Goal: Information Seeking & Learning: Compare options

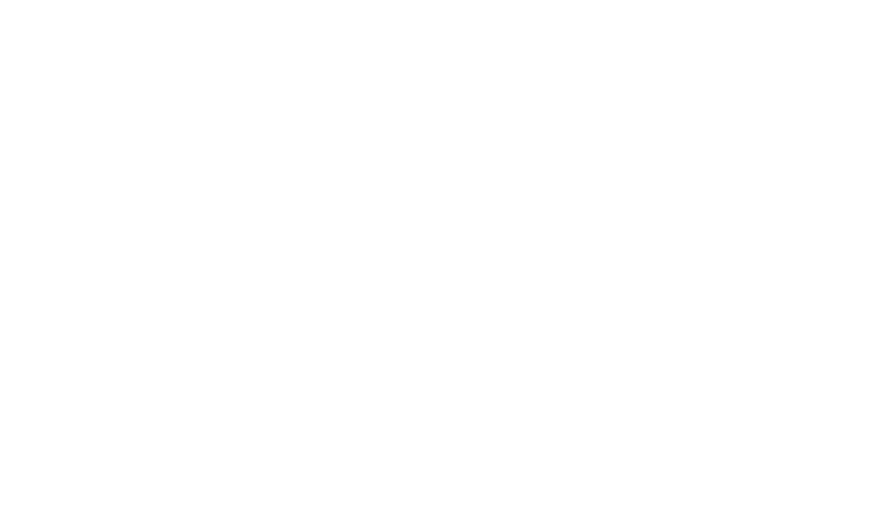
select select "Song"
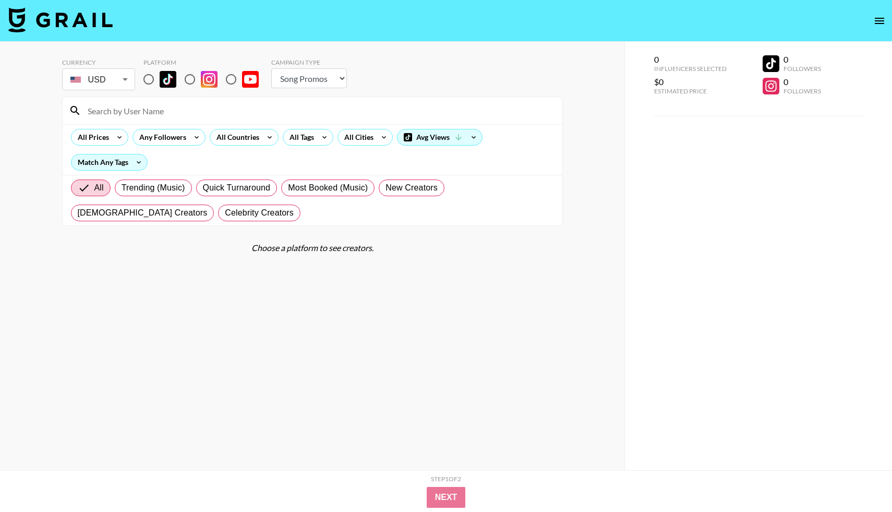
click at [147, 79] on input "radio" at bounding box center [149, 79] width 22 height 22
radio input "true"
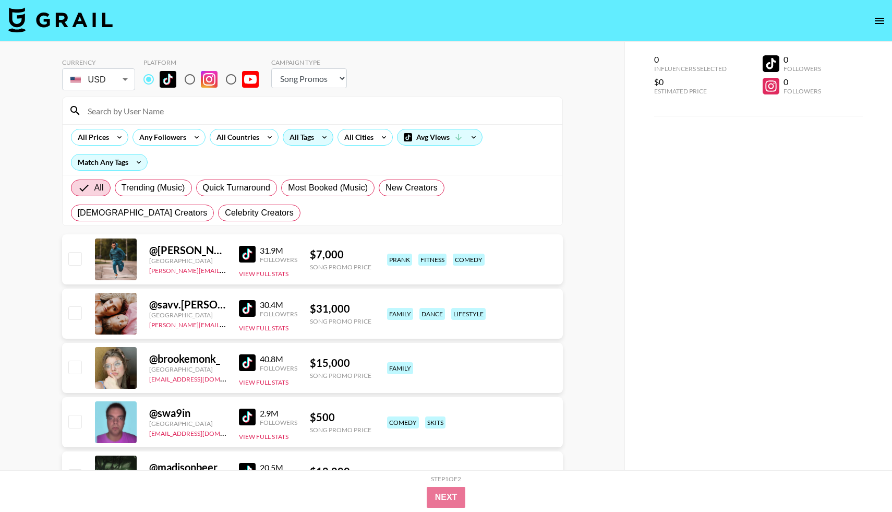
click at [311, 140] on div "All Tags" at bounding box center [299, 137] width 33 height 16
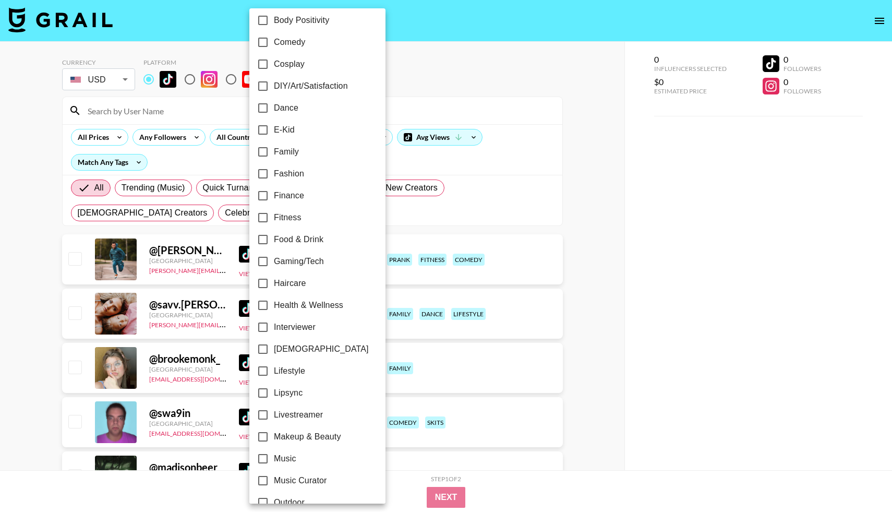
scroll to position [183, 0]
click at [265, 370] on input "Lifestyle" at bounding box center [263, 370] width 22 height 22
checkbox input "true"
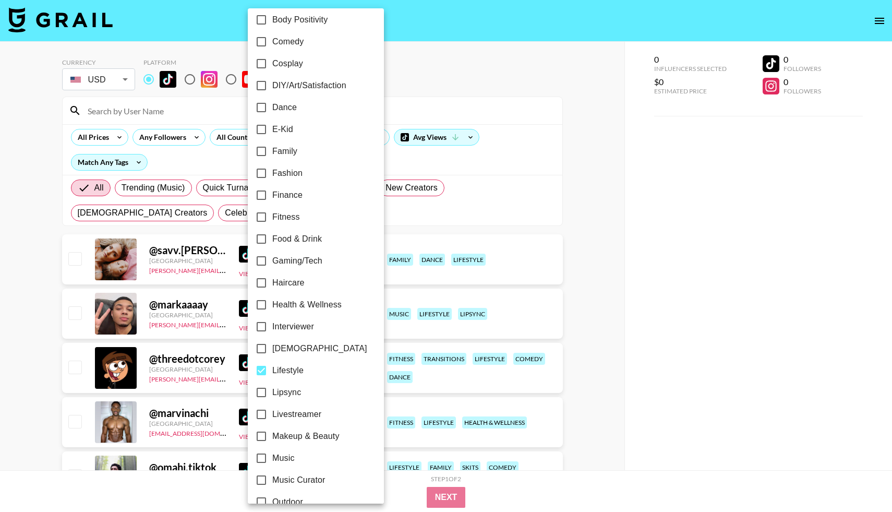
click at [415, 101] on div at bounding box center [446, 256] width 892 height 512
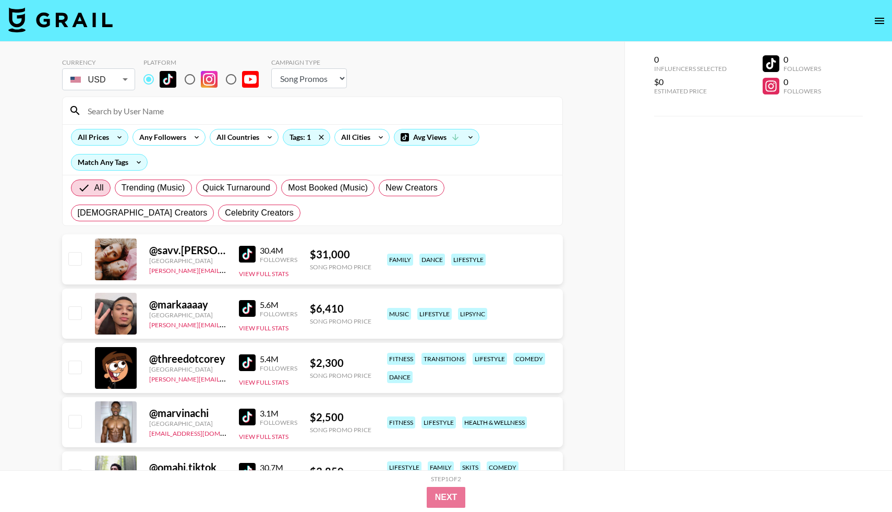
click at [113, 136] on icon at bounding box center [119, 137] width 17 height 16
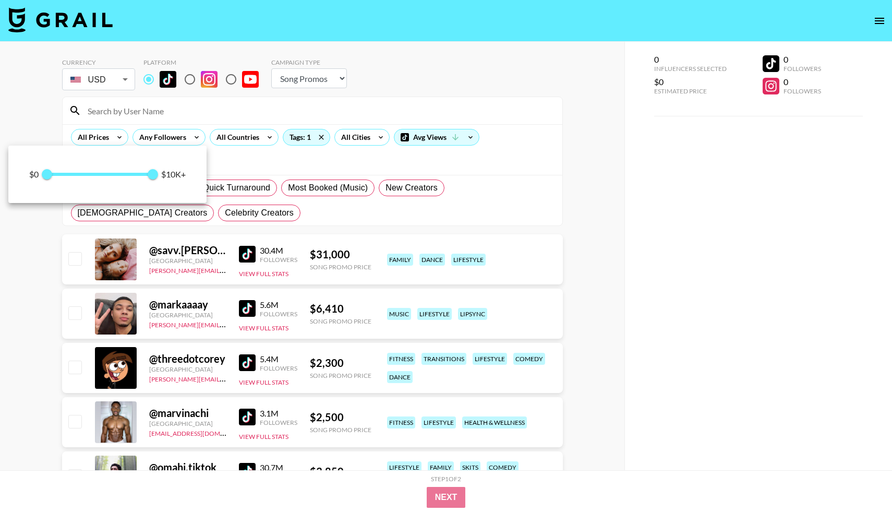
click at [274, 119] on div at bounding box center [446, 256] width 892 height 512
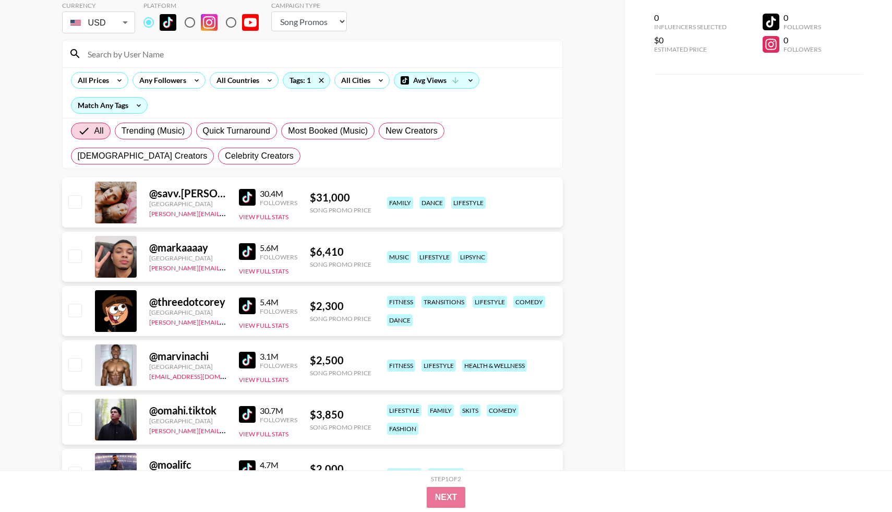
scroll to position [0, 0]
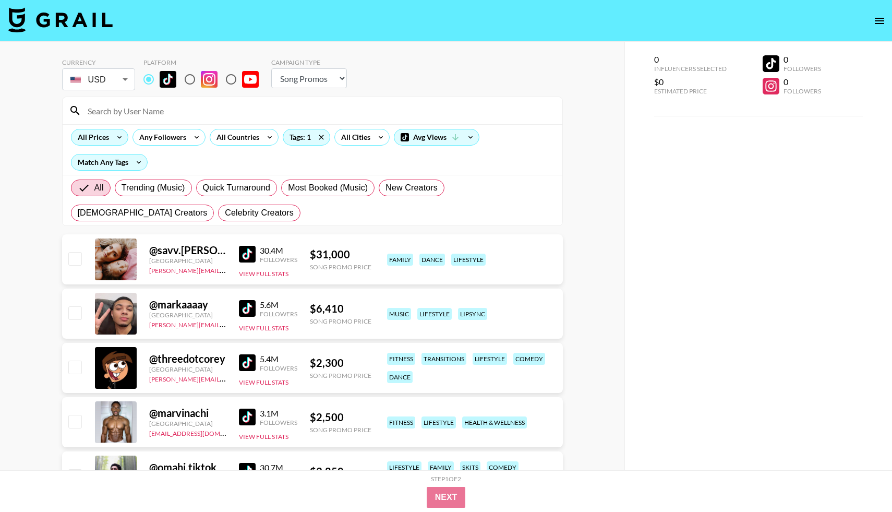
click at [109, 136] on div "All Prices" at bounding box center [91, 137] width 40 height 16
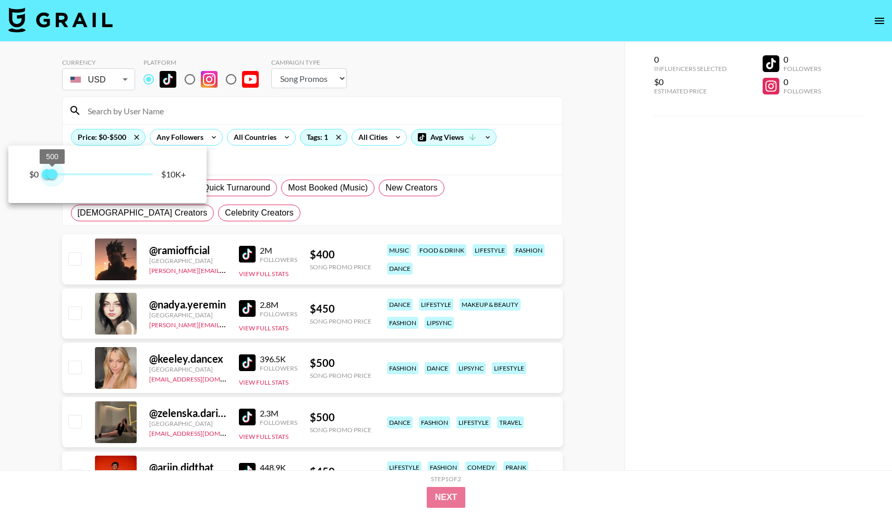
type input "250"
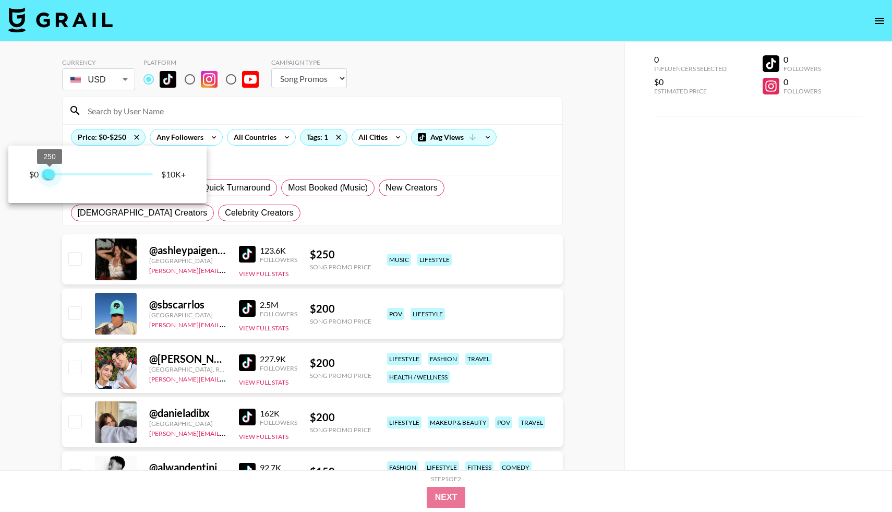
drag, startPoint x: 150, startPoint y: 176, endPoint x: 50, endPoint y: 173, distance: 100.8
click at [50, 173] on span "250" at bounding box center [49, 174] width 10 height 10
click at [316, 51] on div at bounding box center [446, 256] width 892 height 512
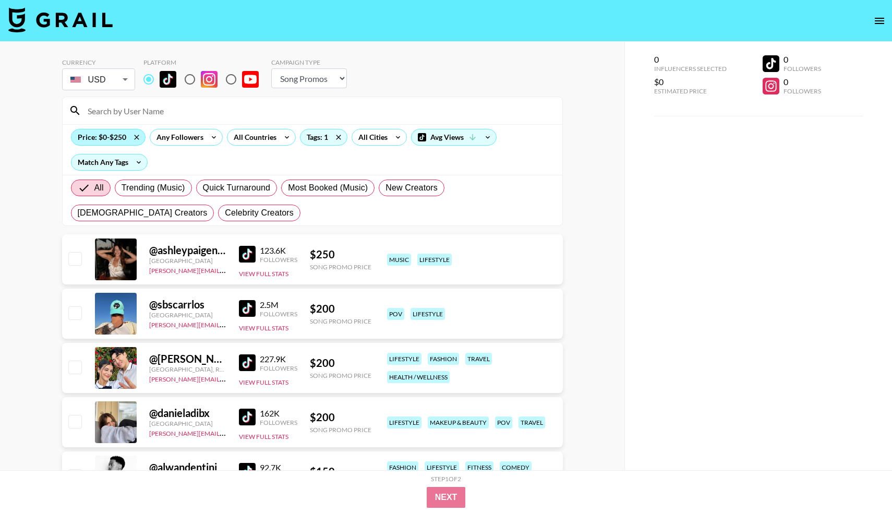
click at [107, 137] on div "Price: $0-$250" at bounding box center [108, 137] width 74 height 16
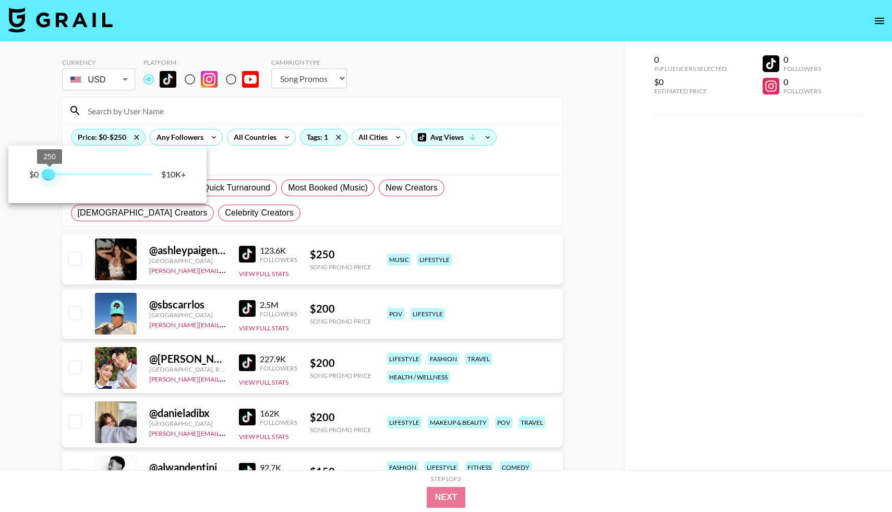
type input "500"
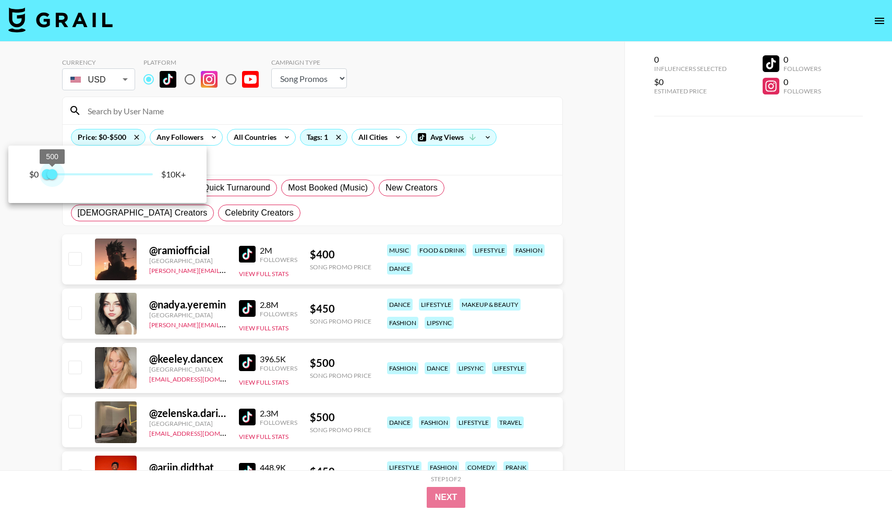
click at [54, 173] on span "500" at bounding box center [52, 174] width 10 height 10
click at [241, 45] on div at bounding box center [446, 256] width 892 height 512
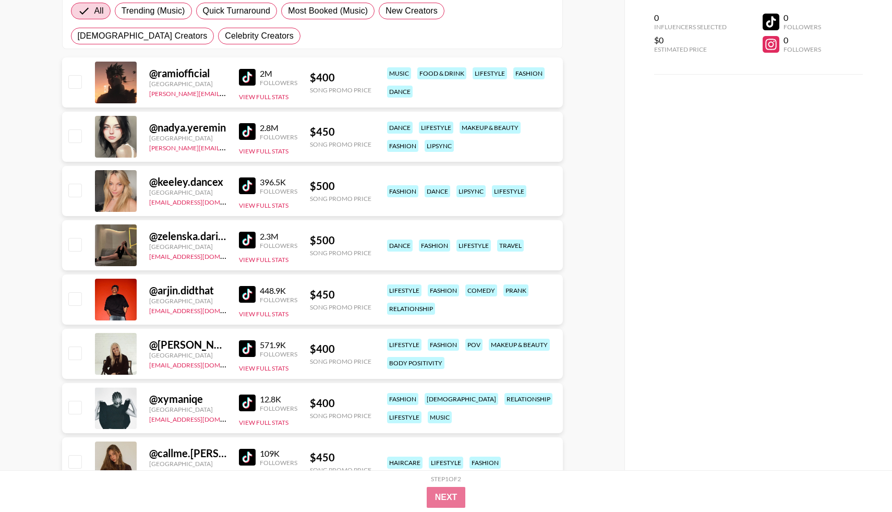
scroll to position [176, 0]
click at [243, 133] on img at bounding box center [247, 132] width 17 height 17
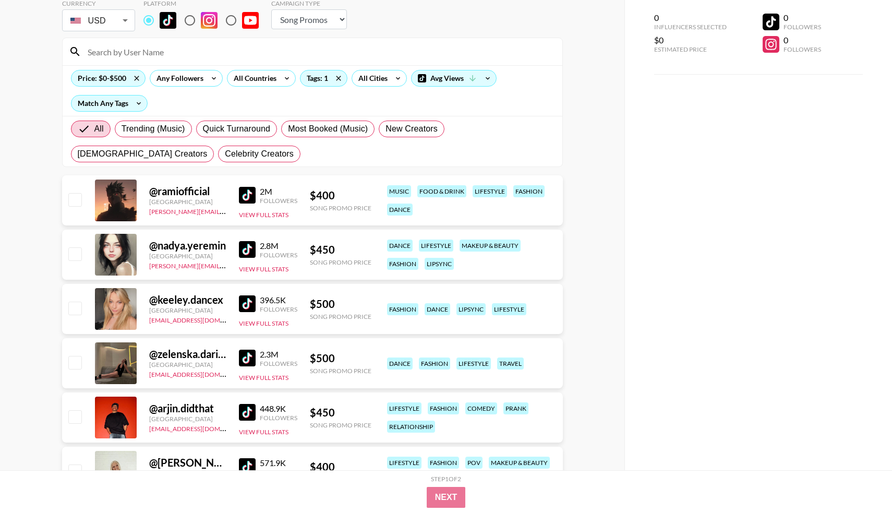
scroll to position [0, 0]
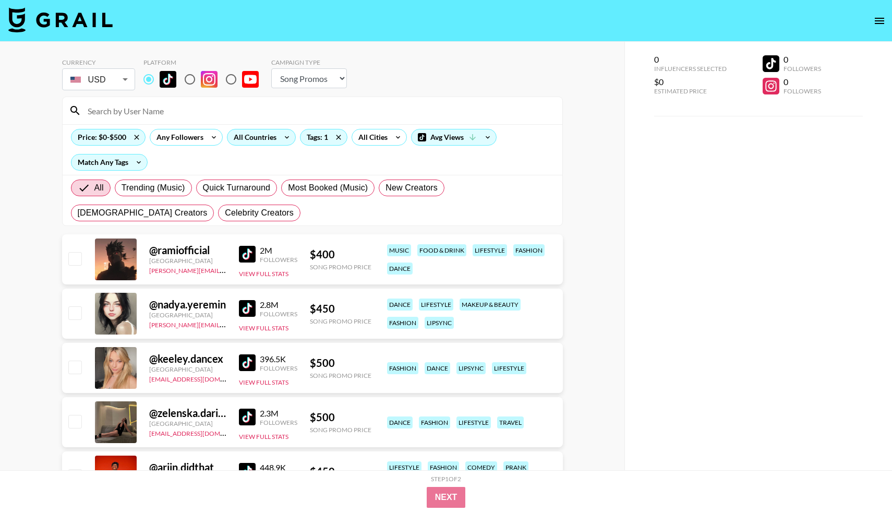
click at [258, 141] on div "All Countries" at bounding box center [252, 137] width 51 height 16
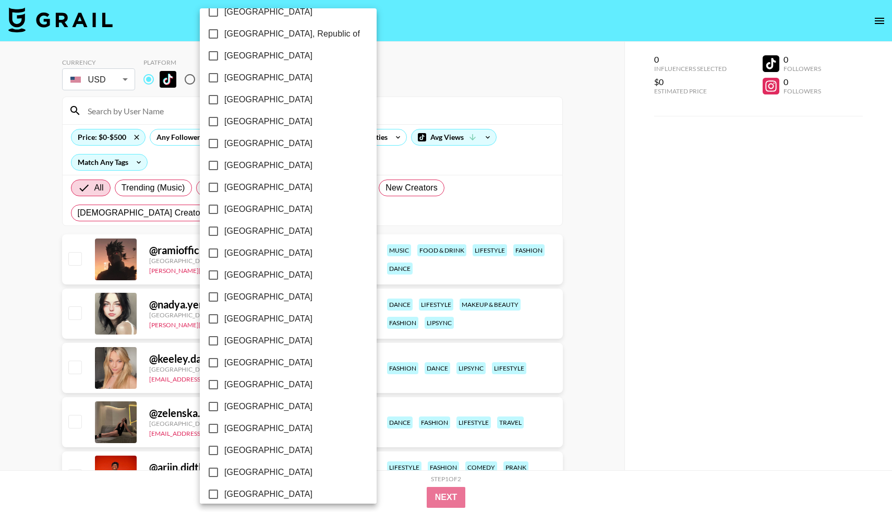
scroll to position [705, 0]
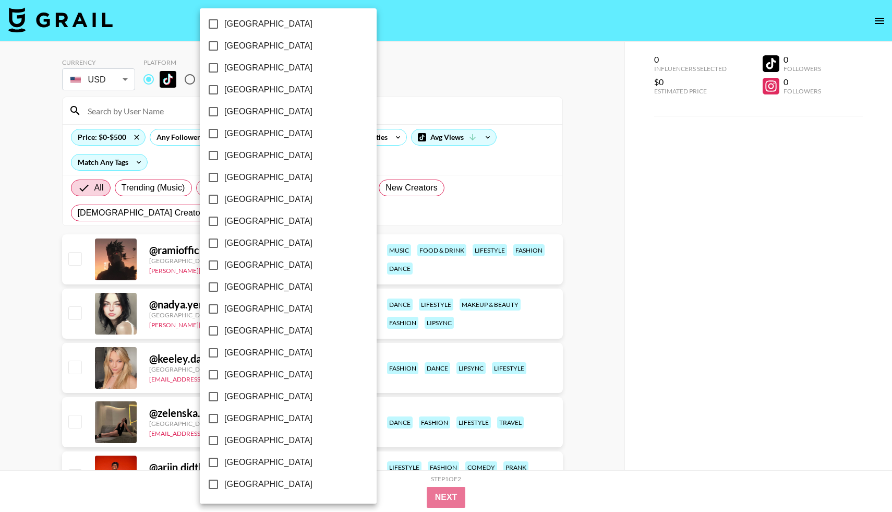
click at [213, 462] on input "[GEOGRAPHIC_DATA]" at bounding box center [213, 462] width 22 height 22
checkbox input "true"
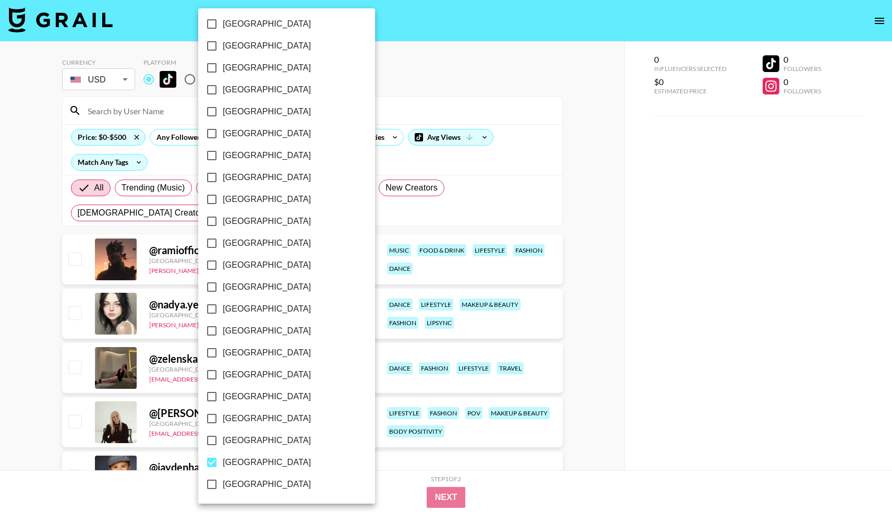
click at [461, 103] on div at bounding box center [446, 256] width 892 height 512
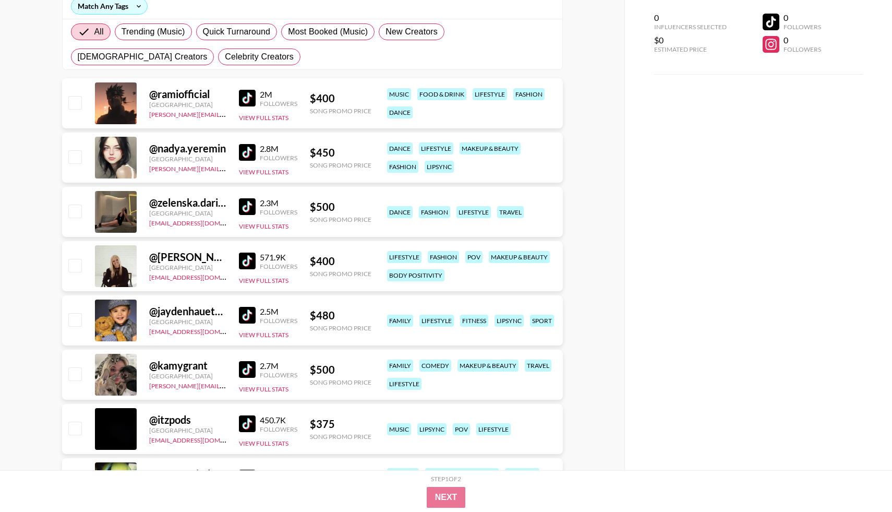
scroll to position [183, 0]
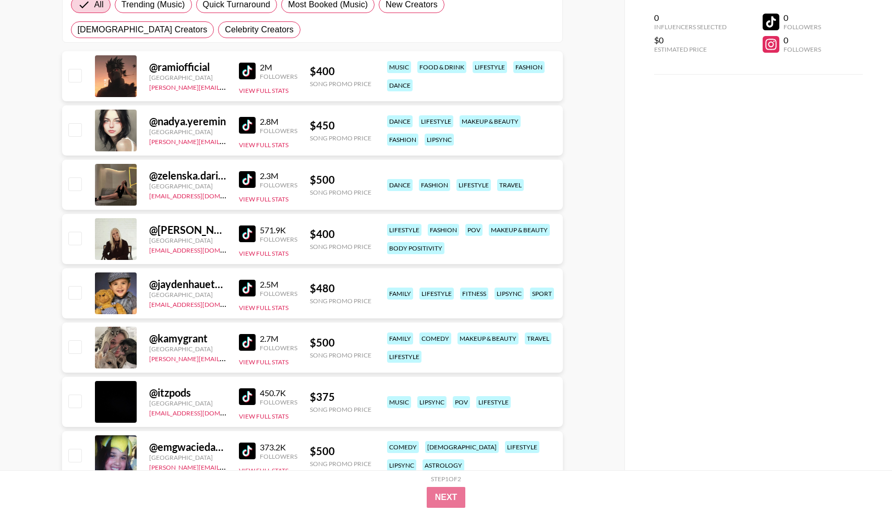
click at [247, 240] on img at bounding box center [247, 233] width 17 height 17
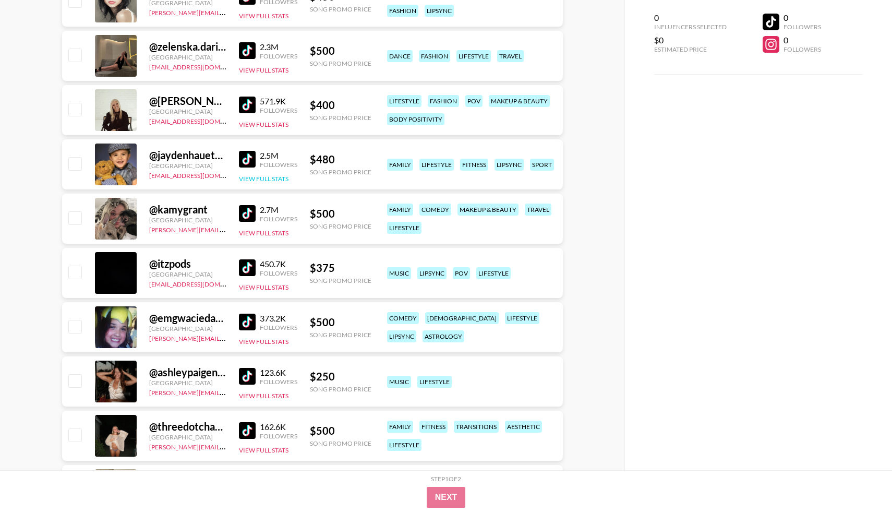
scroll to position [0, 0]
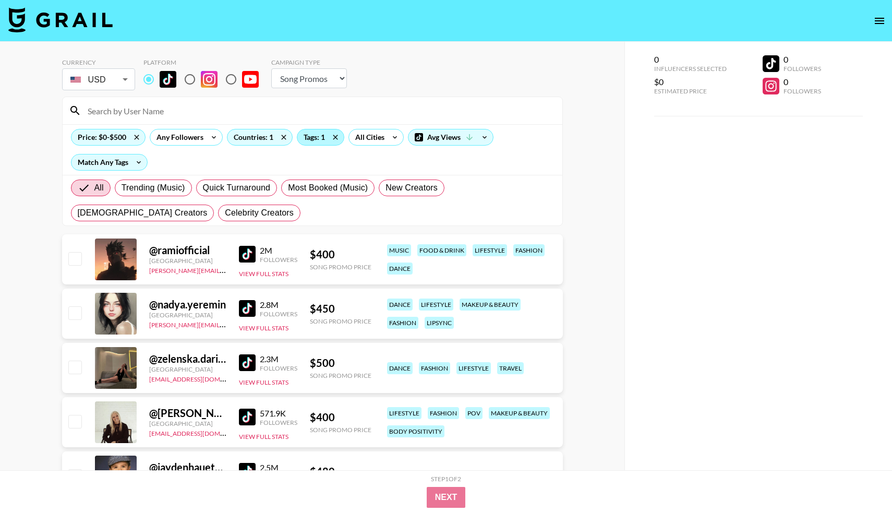
click at [308, 134] on div "Tags: 1" at bounding box center [320, 137] width 46 height 16
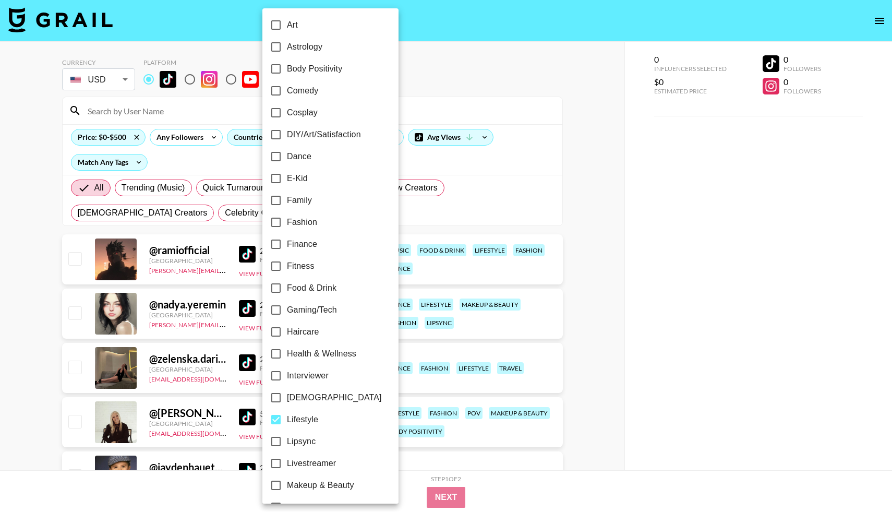
scroll to position [135, 0]
click at [278, 420] on input "Lifestyle" at bounding box center [276, 419] width 22 height 22
checkbox input "false"
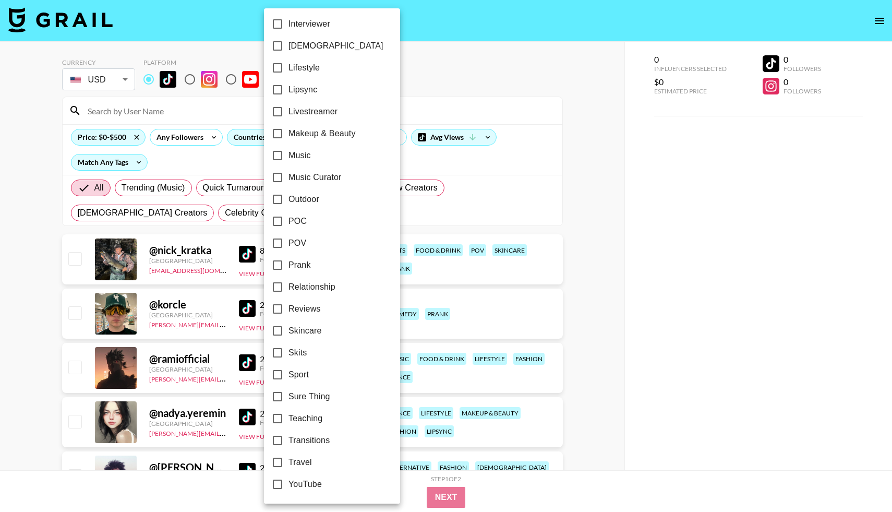
scroll to position [451, 0]
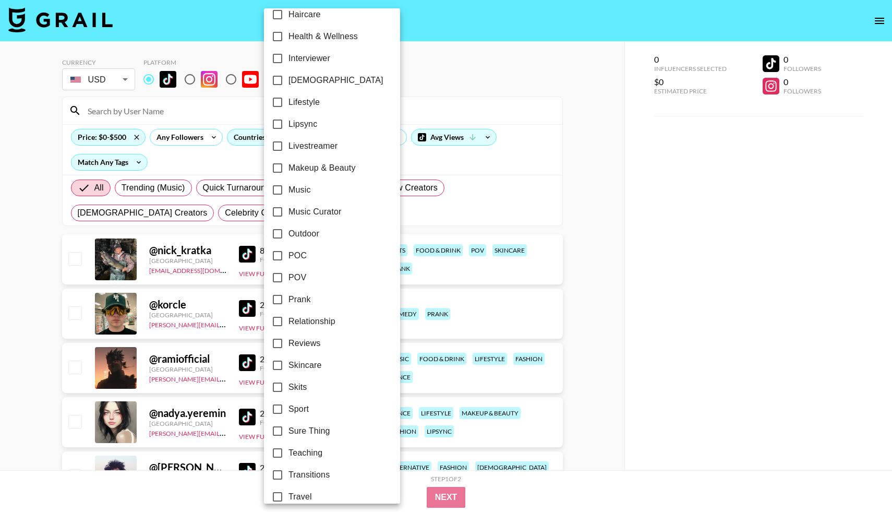
click at [281, 212] on input "Music Curator" at bounding box center [278, 212] width 22 height 22
checkbox input "true"
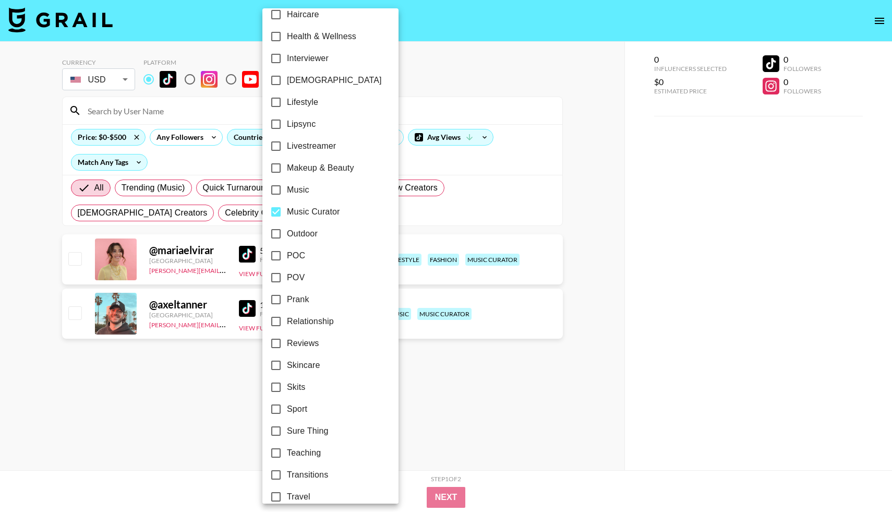
click at [428, 77] on div at bounding box center [446, 256] width 892 height 512
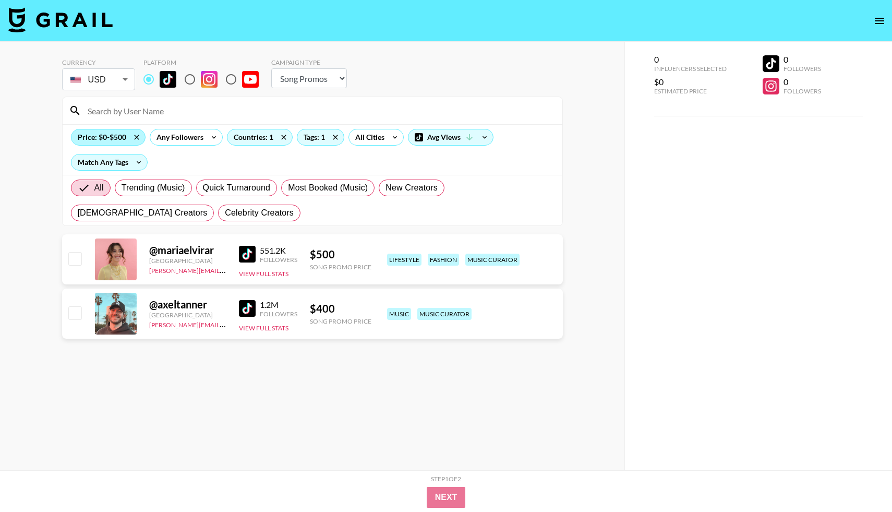
click at [104, 140] on div "Price: $0-$500" at bounding box center [108, 137] width 74 height 16
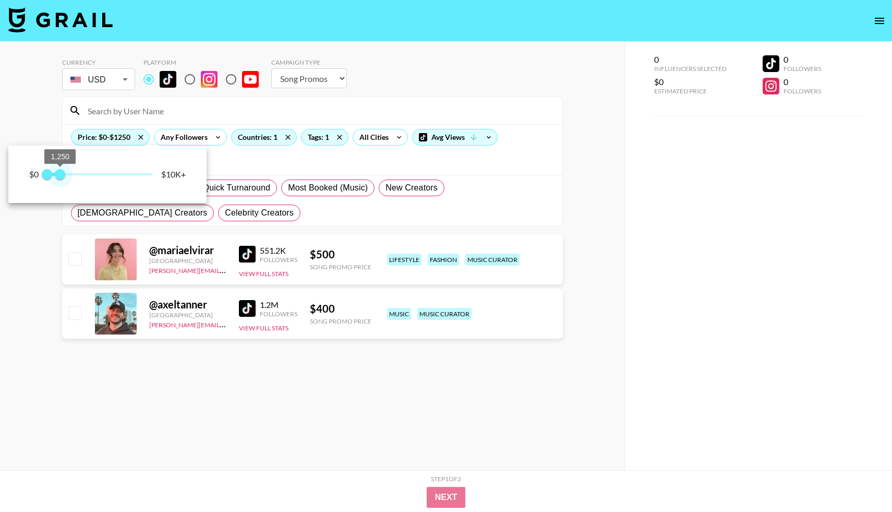
drag, startPoint x: 54, startPoint y: 175, endPoint x: 61, endPoint y: 175, distance: 7.3
click at [61, 175] on span "1,250" at bounding box center [60, 174] width 10 height 10
type input "750"
click at [56, 175] on span "750" at bounding box center [55, 174] width 10 height 10
click at [248, 259] on div at bounding box center [446, 256] width 892 height 512
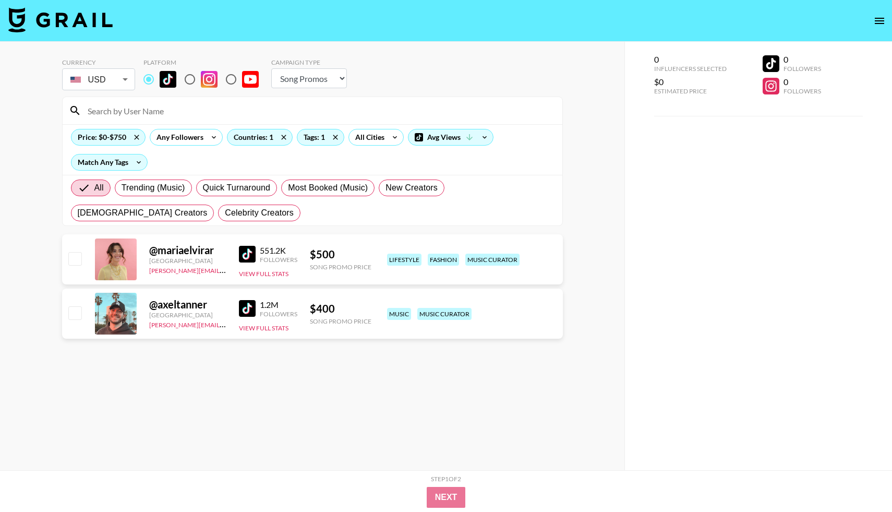
click at [245, 251] on img at bounding box center [247, 254] width 17 height 17
click at [249, 314] on img at bounding box center [247, 308] width 17 height 17
click at [341, 136] on icon at bounding box center [335, 137] width 17 height 16
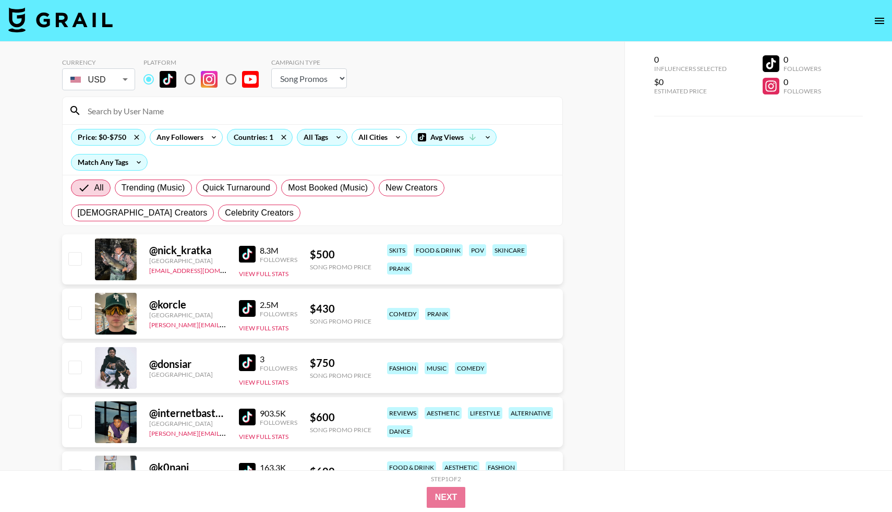
click at [332, 137] on icon at bounding box center [338, 137] width 17 height 16
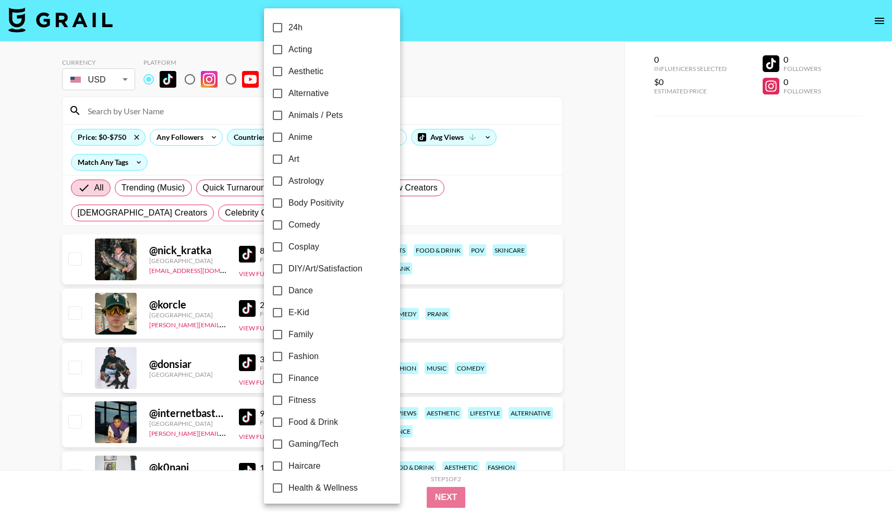
scroll to position [342, 0]
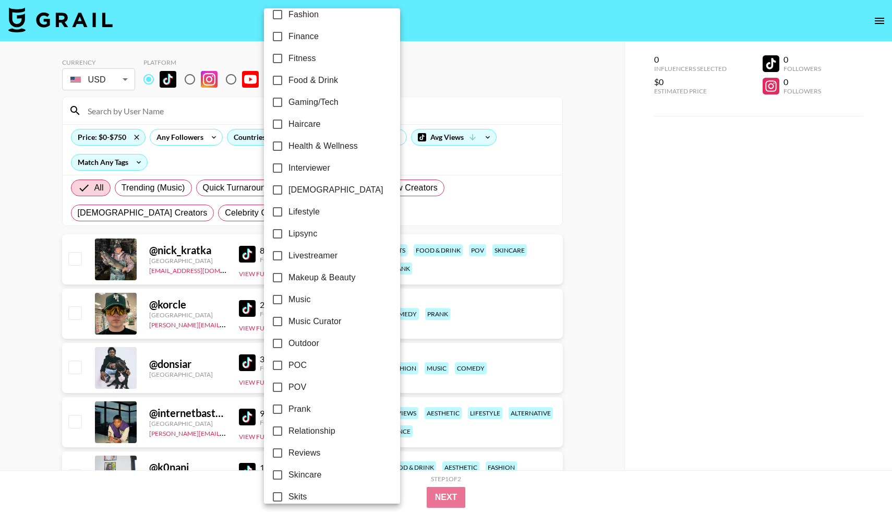
click at [279, 237] on input "Lipsync" at bounding box center [278, 234] width 22 height 22
checkbox input "true"
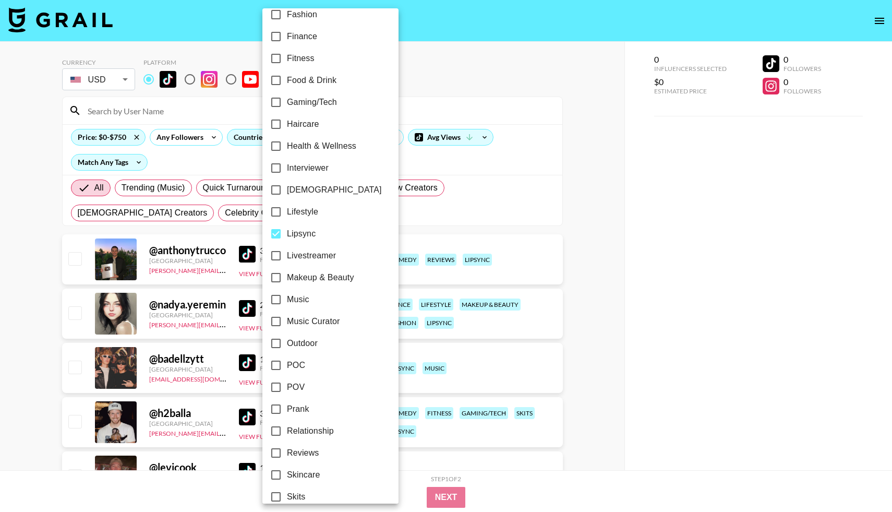
click at [34, 322] on div at bounding box center [446, 256] width 892 height 512
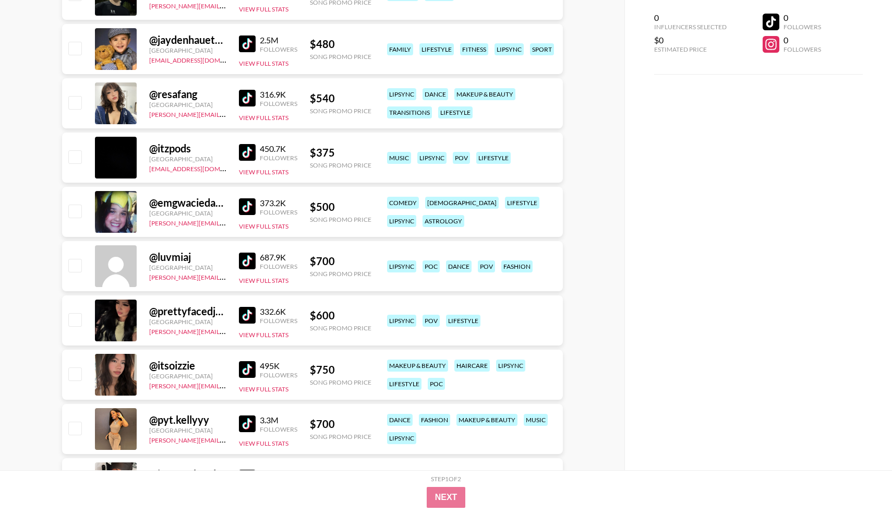
scroll to position [540, 0]
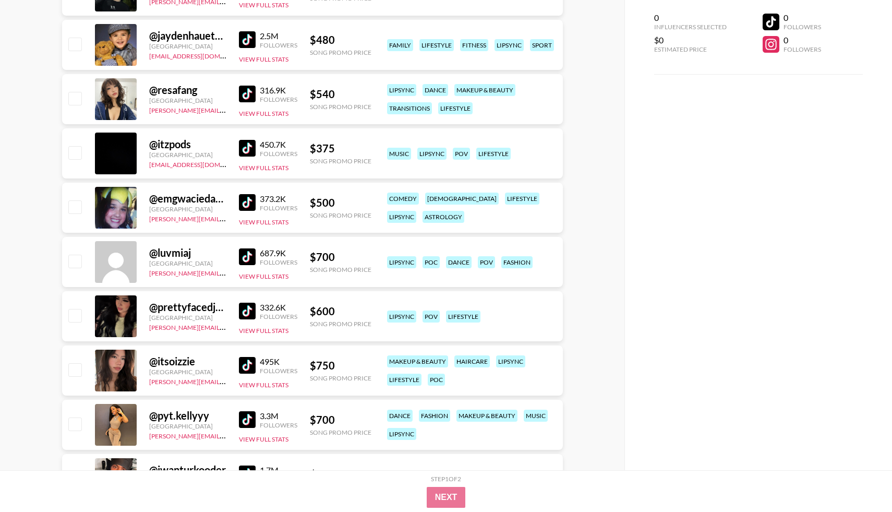
click at [251, 200] on img at bounding box center [247, 202] width 17 height 17
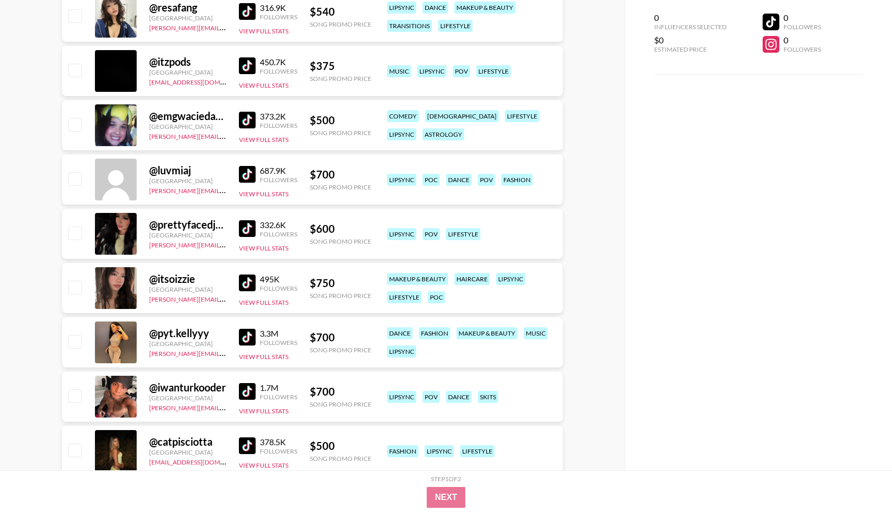
scroll to position [639, 0]
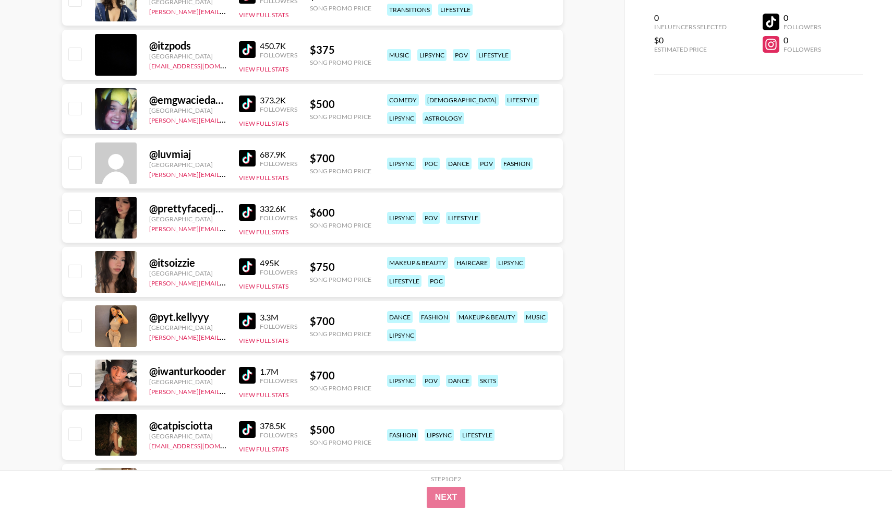
click at [240, 213] on img at bounding box center [247, 212] width 17 height 17
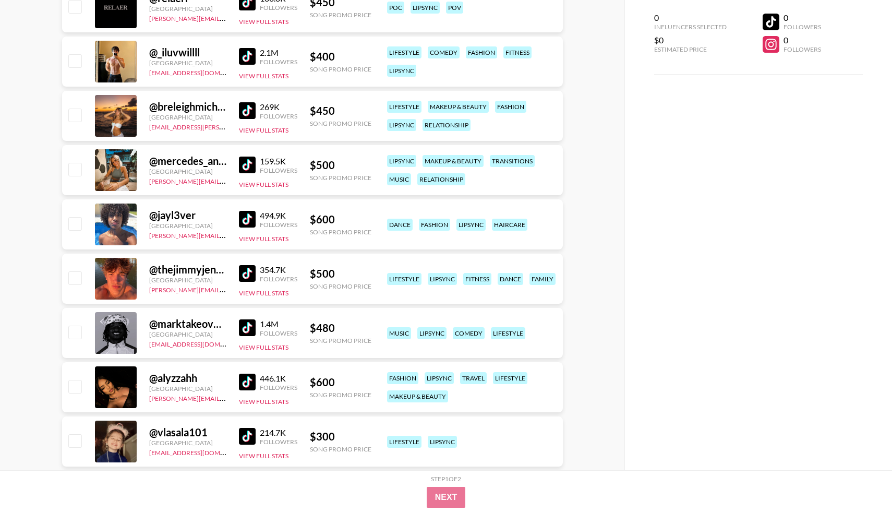
scroll to position [2219, 0]
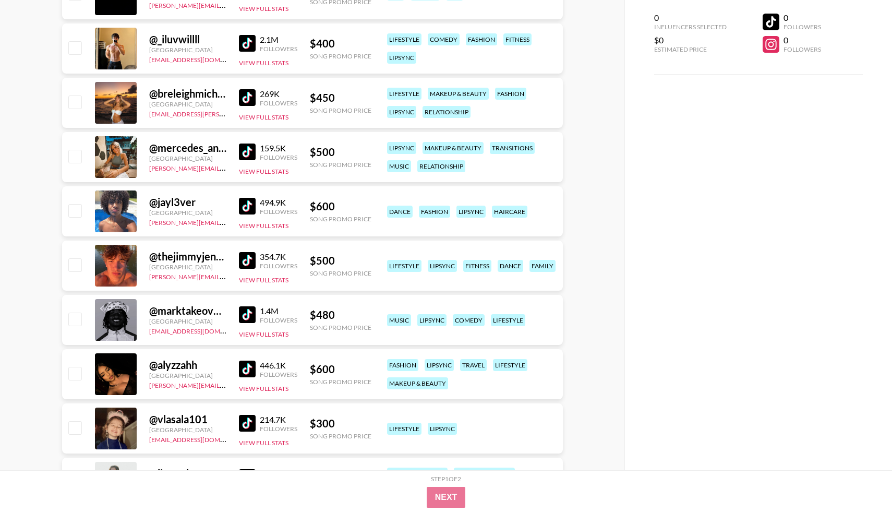
click at [244, 98] on img at bounding box center [247, 97] width 17 height 17
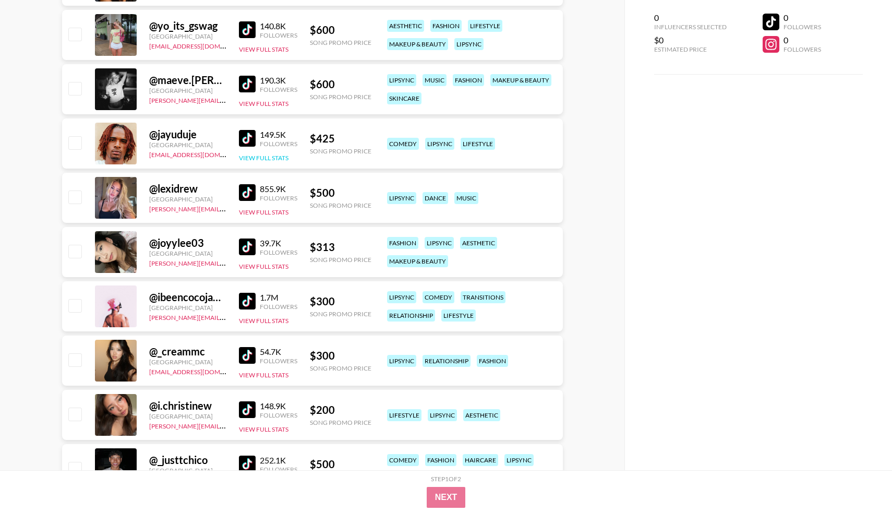
scroll to position [6742, 0]
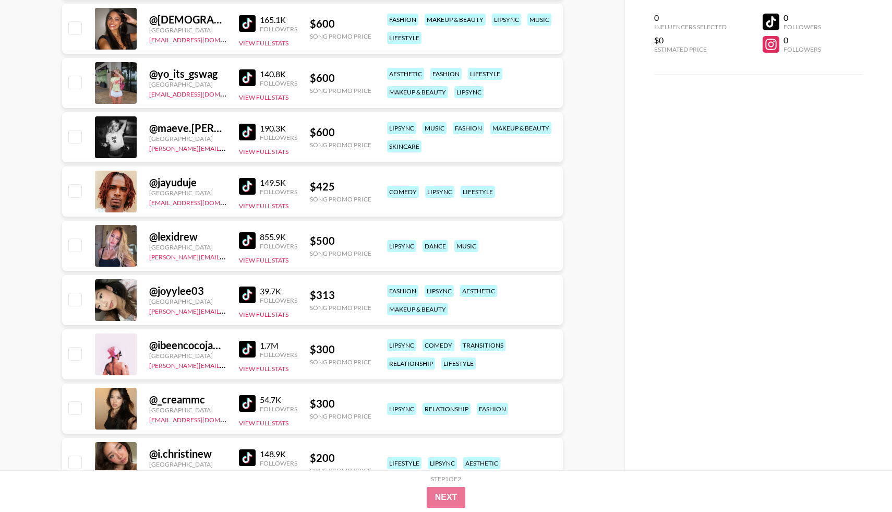
click at [247, 244] on img at bounding box center [247, 240] width 17 height 17
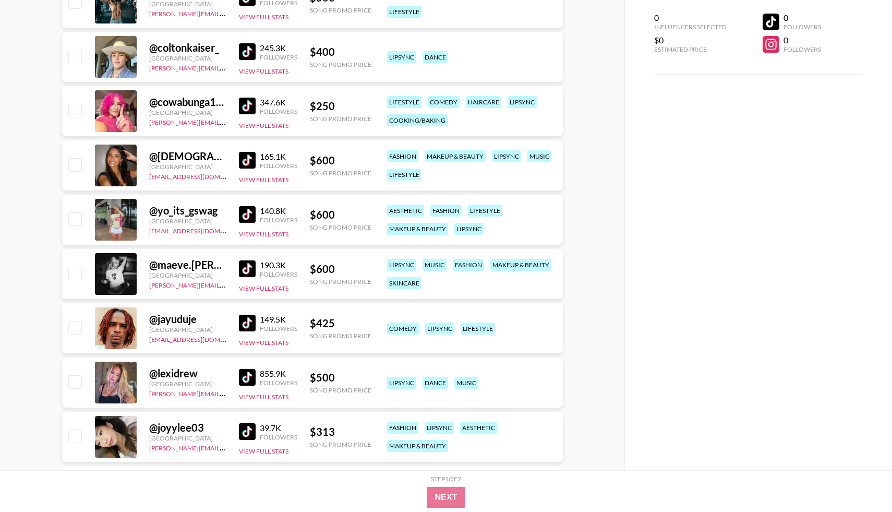
scroll to position [6606, 0]
click at [245, 269] on img at bounding box center [247, 268] width 17 height 17
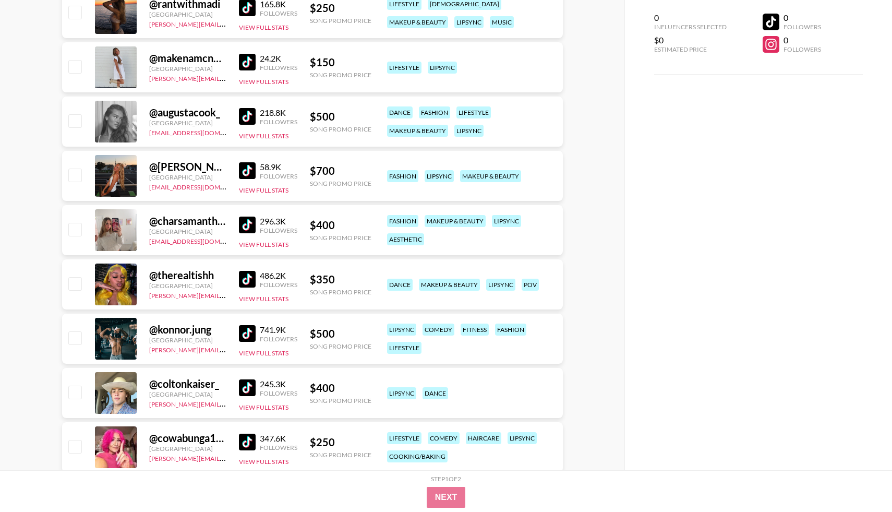
scroll to position [6230, 0]
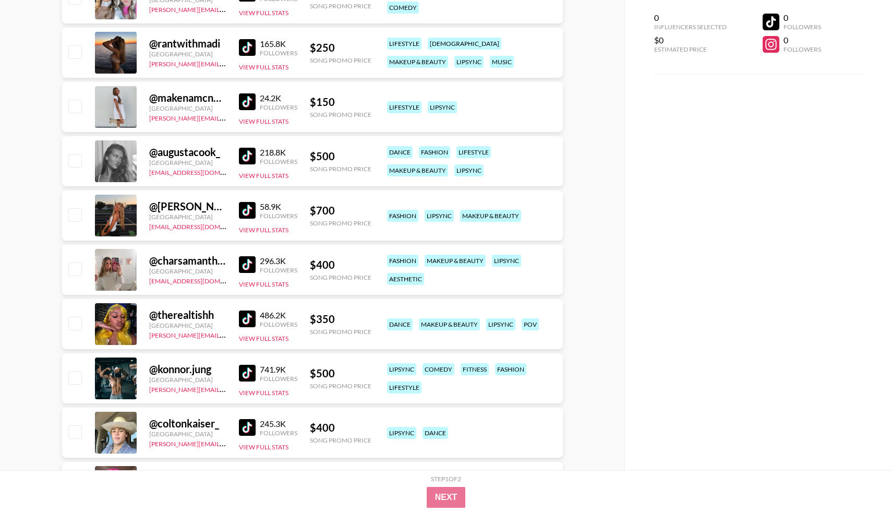
click at [242, 265] on img at bounding box center [247, 264] width 17 height 17
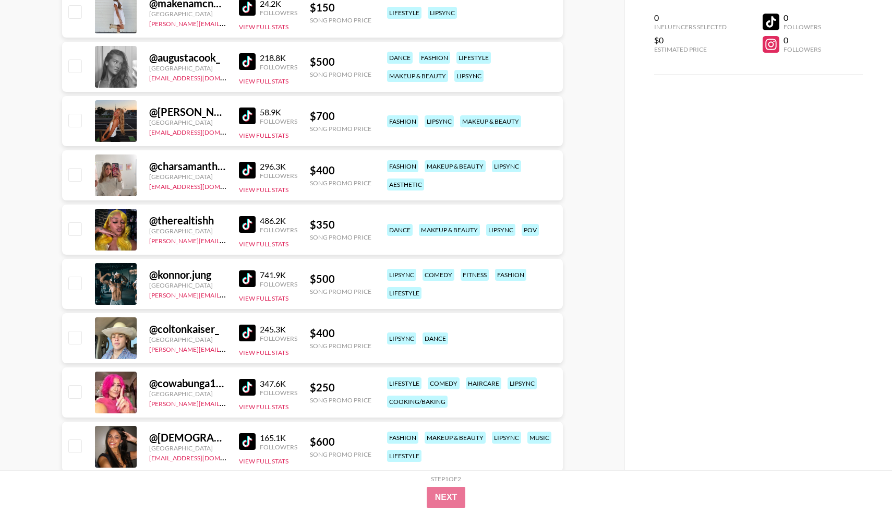
scroll to position [6451, 0]
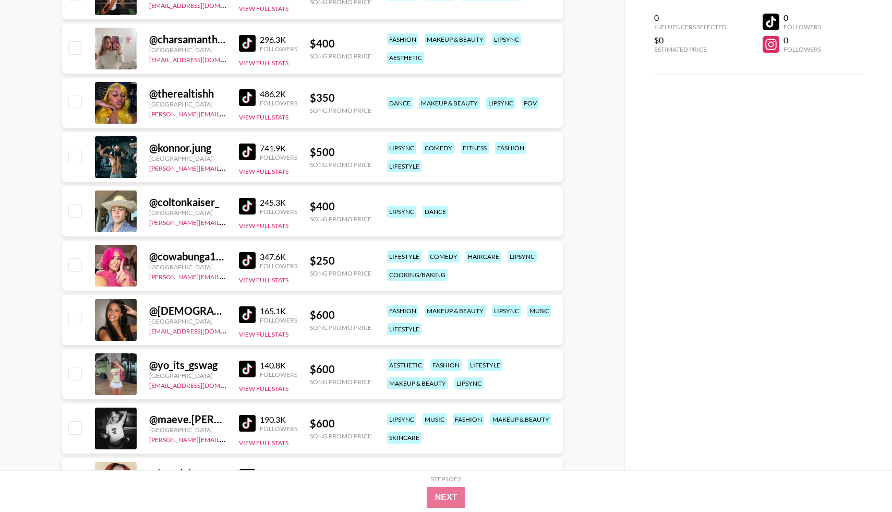
click at [245, 206] on img at bounding box center [247, 206] width 17 height 17
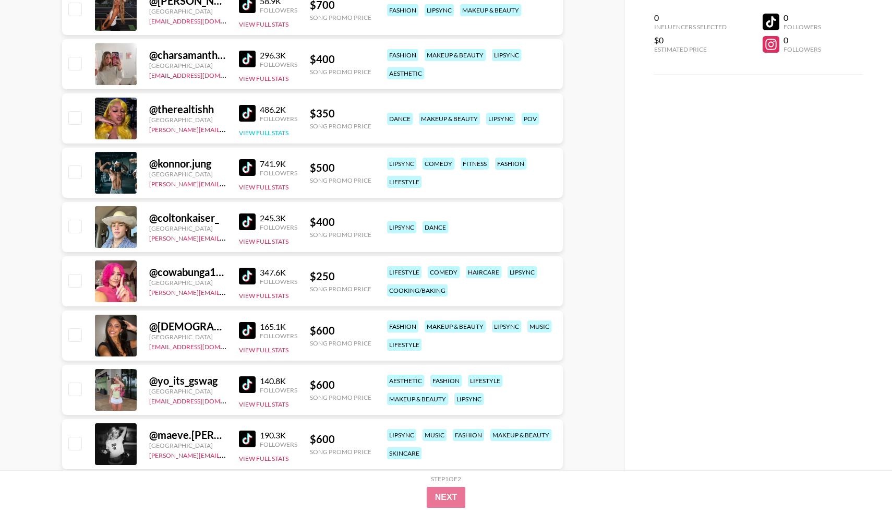
scroll to position [6415, 0]
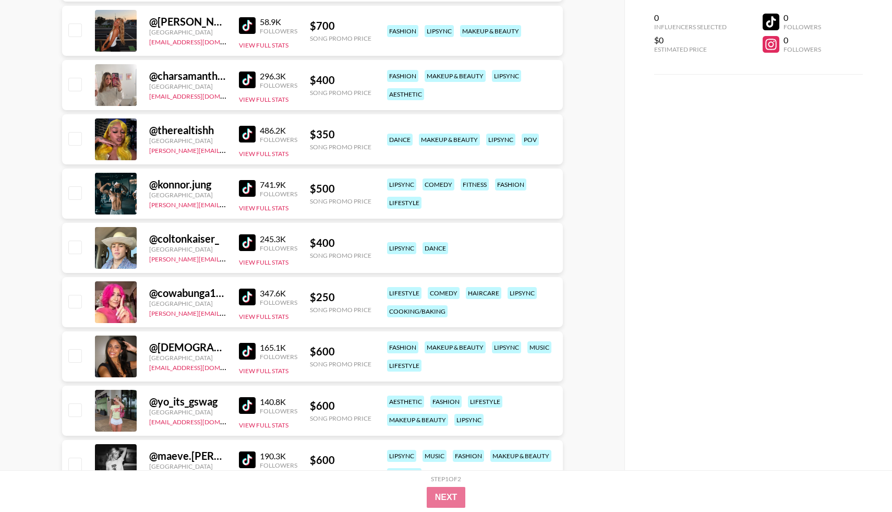
click at [185, 69] on div "@ charsamanthaa" at bounding box center [187, 75] width 77 height 13
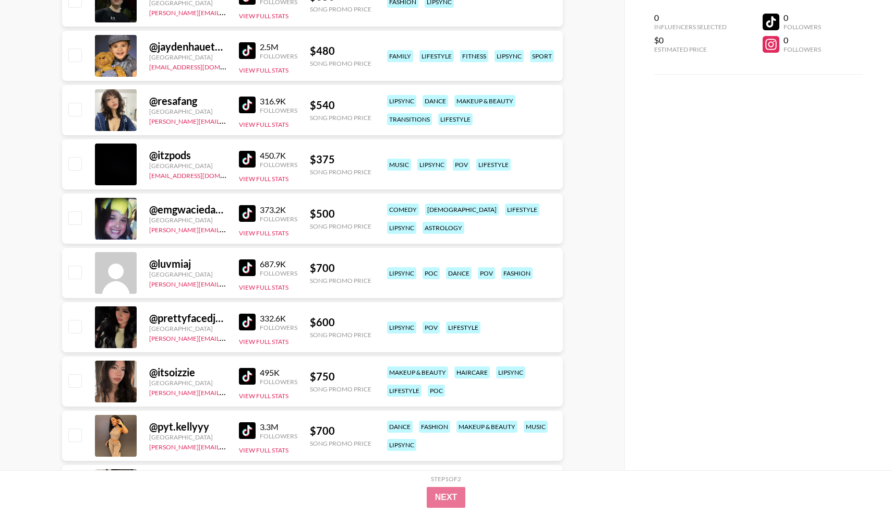
scroll to position [0, 0]
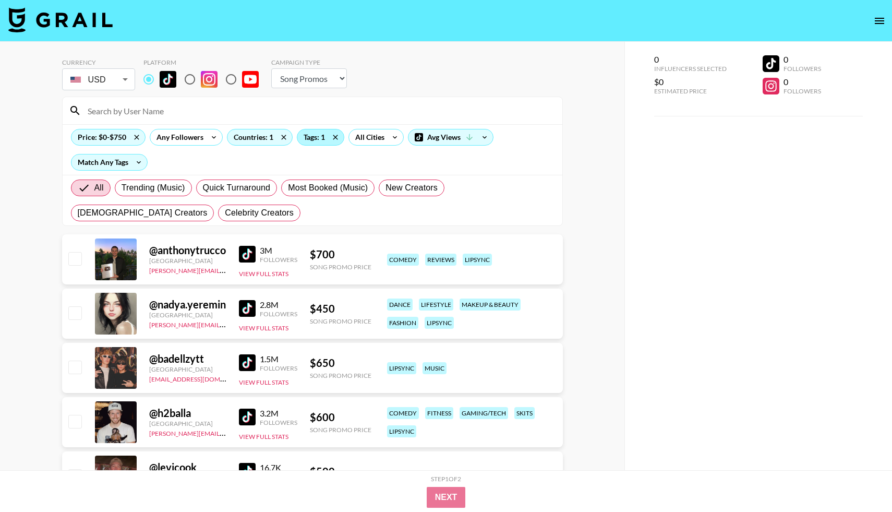
click at [319, 131] on div "Tags: 1" at bounding box center [320, 137] width 46 height 16
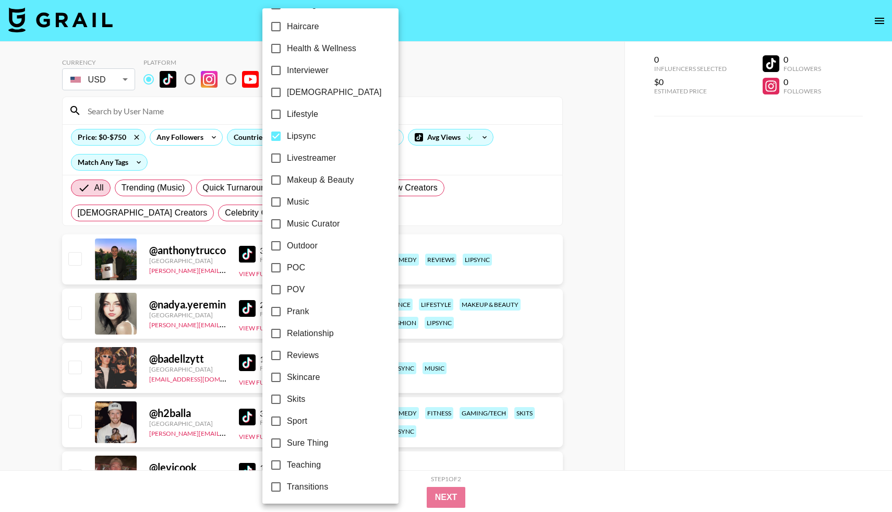
scroll to position [445, 0]
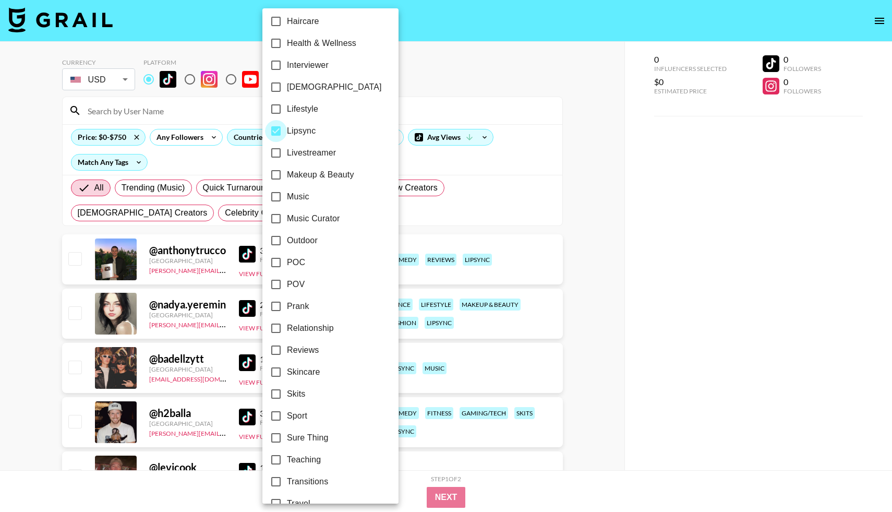
click at [276, 131] on input "Lipsync" at bounding box center [276, 131] width 22 height 22
checkbox input "false"
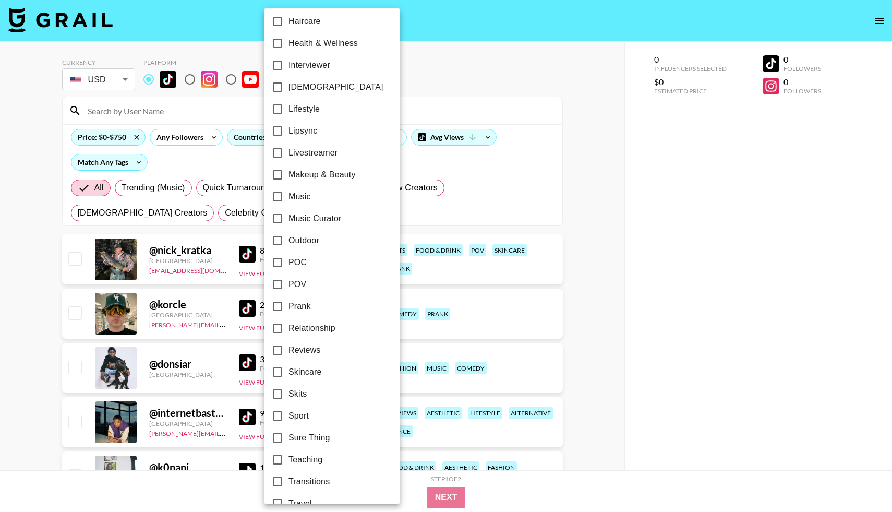
scroll to position [486, 0]
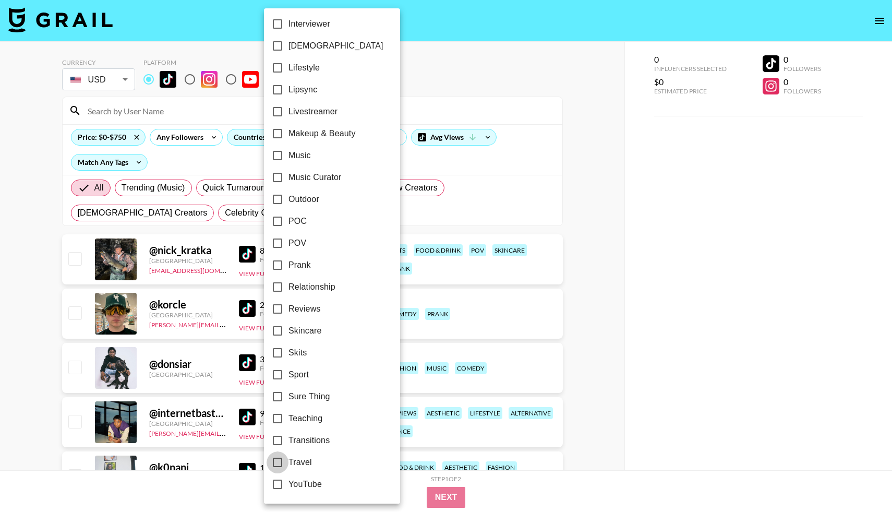
click at [279, 461] on input "Travel" at bounding box center [278, 462] width 22 height 22
checkbox input "true"
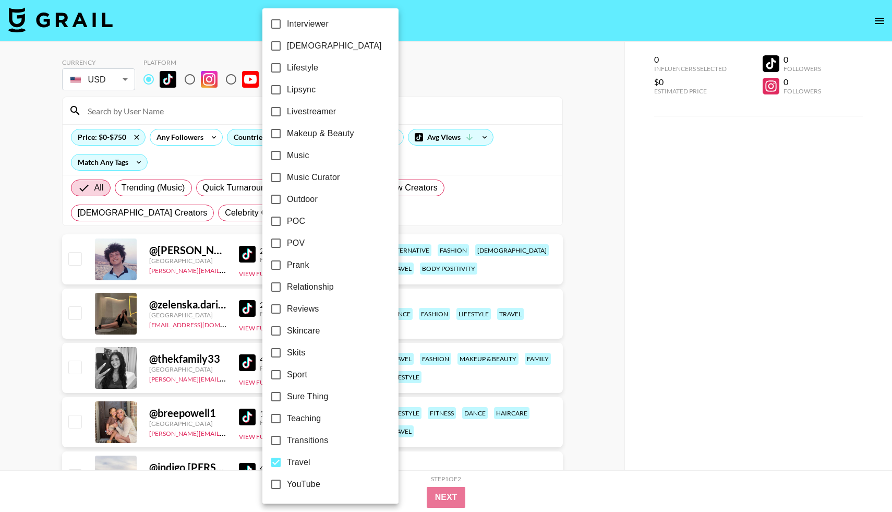
click at [450, 76] on div at bounding box center [446, 256] width 892 height 512
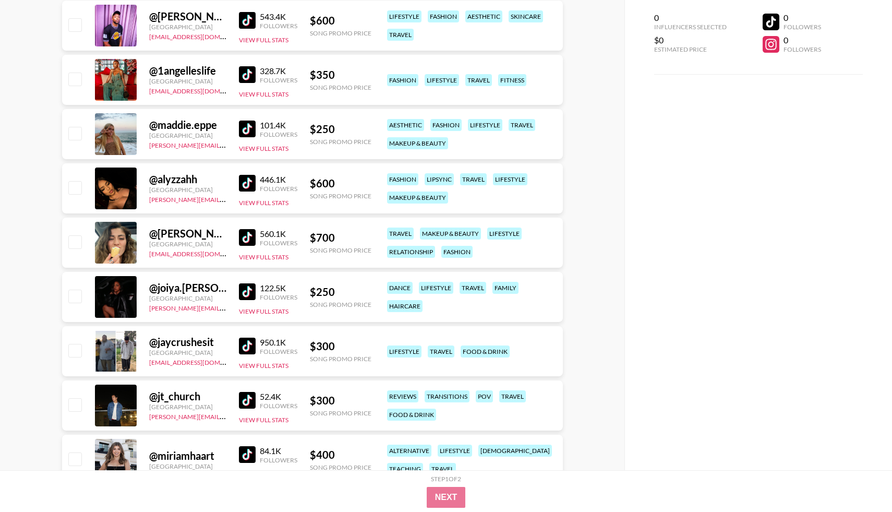
scroll to position [1158, 0]
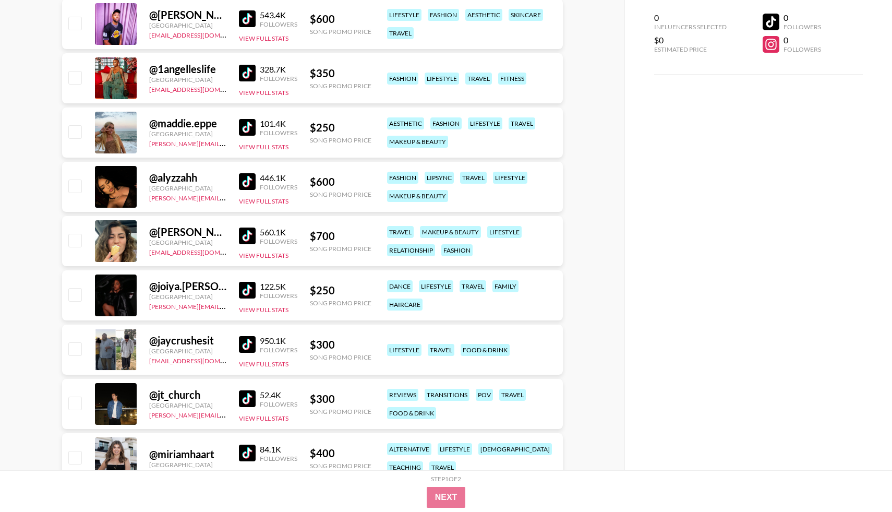
click at [247, 126] on img at bounding box center [247, 127] width 17 height 17
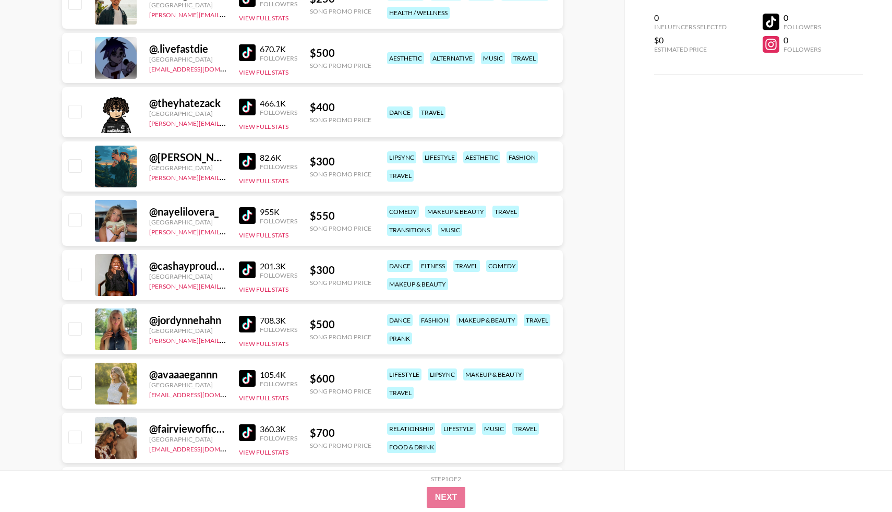
scroll to position [1712, 0]
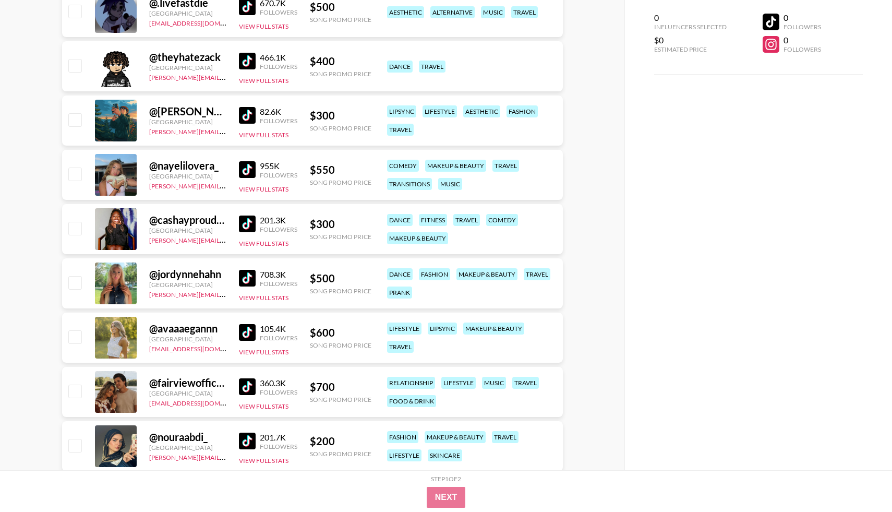
click at [246, 174] on img at bounding box center [247, 169] width 17 height 17
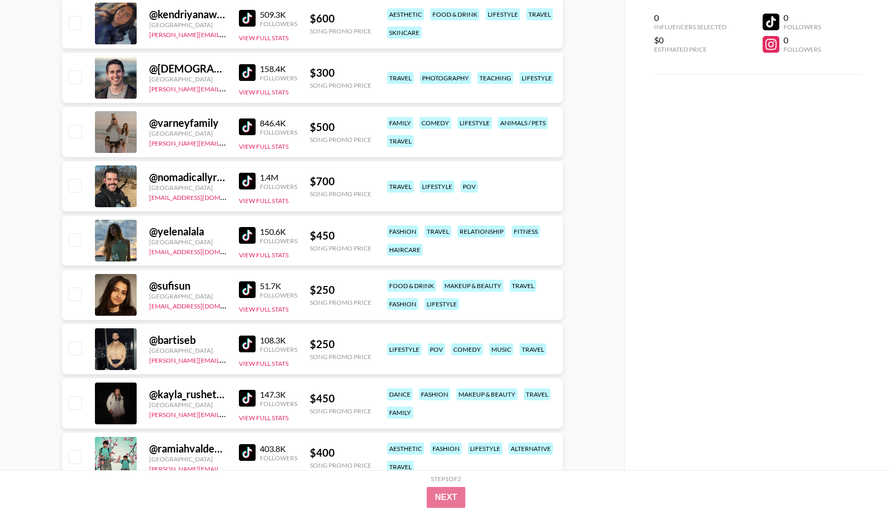
scroll to position [2461, 0]
click at [249, 234] on img at bounding box center [247, 234] width 17 height 17
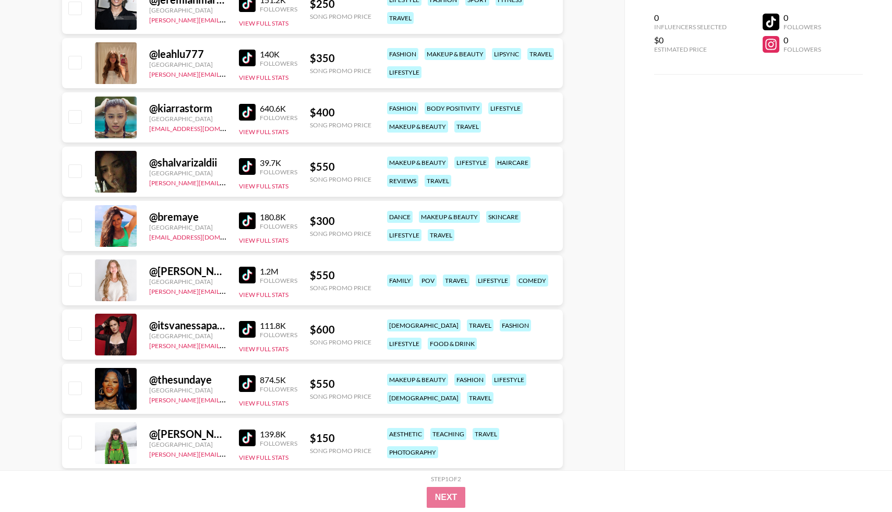
scroll to position [3019, 0]
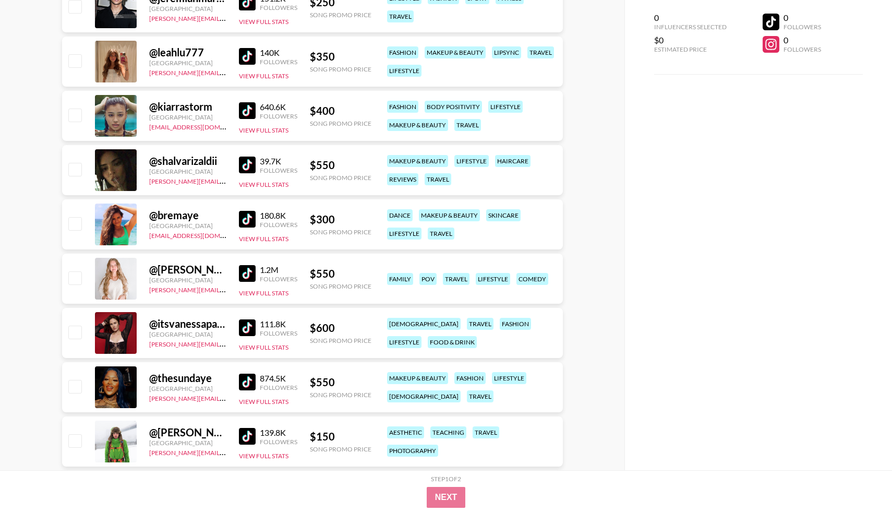
click at [251, 218] on img at bounding box center [247, 219] width 17 height 17
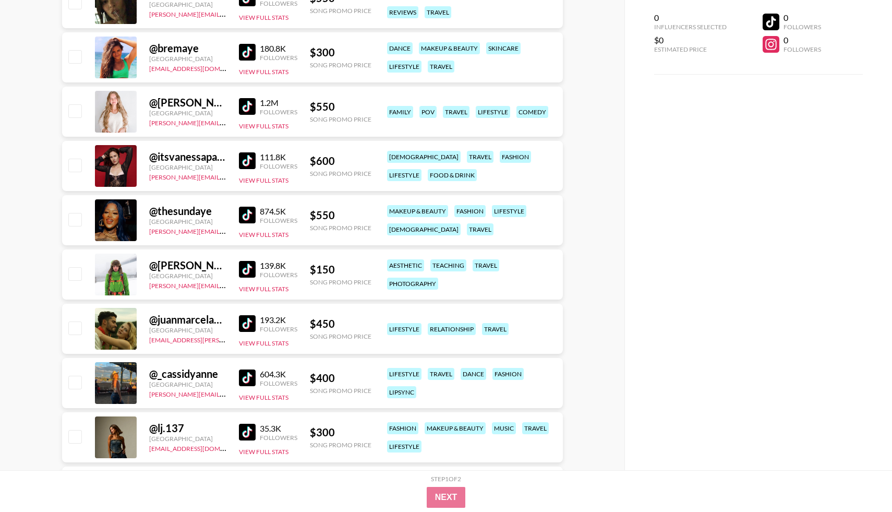
scroll to position [3187, 0]
click at [251, 268] on img at bounding box center [247, 268] width 17 height 17
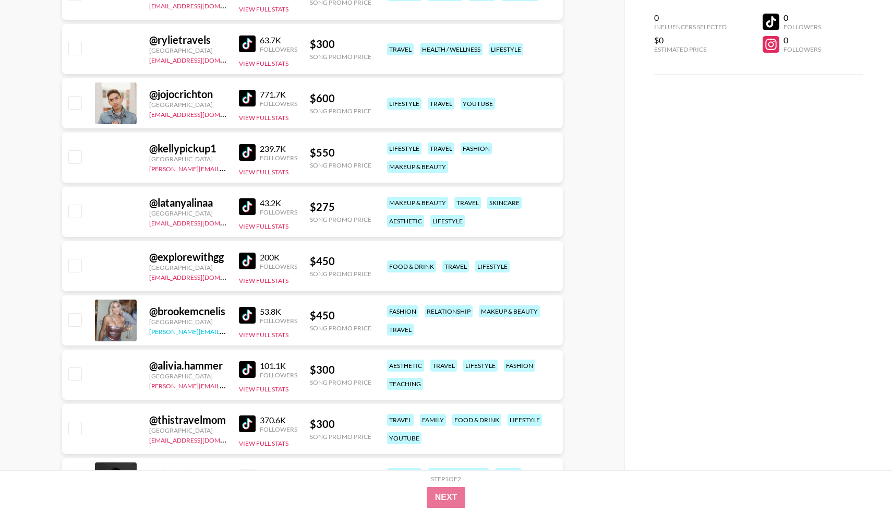
scroll to position [4552, 0]
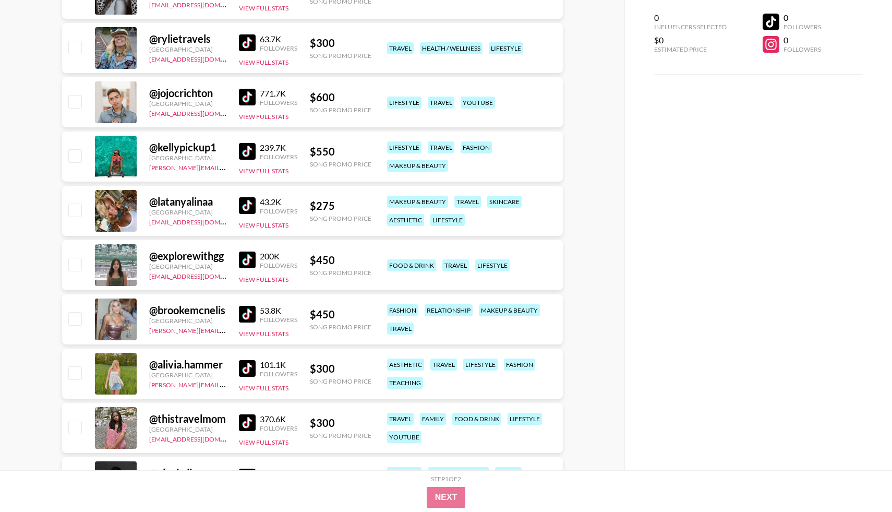
click at [243, 157] on img at bounding box center [247, 151] width 17 height 17
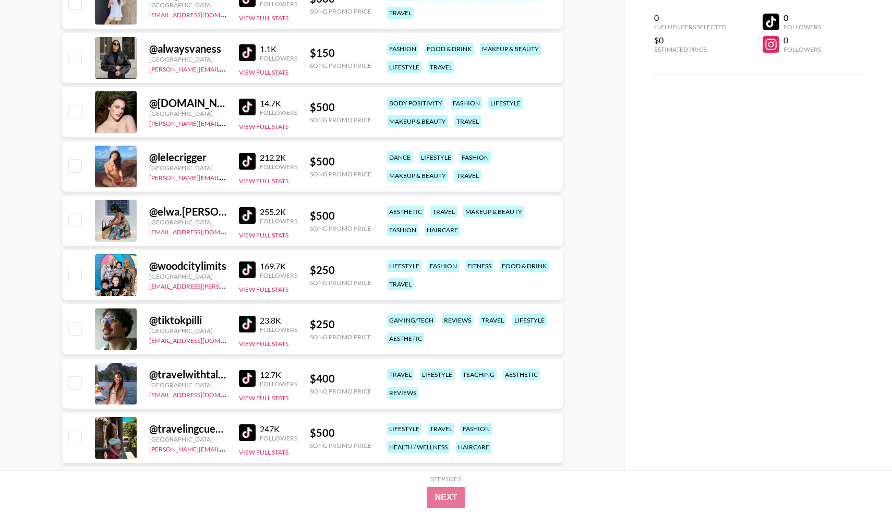
scroll to position [5087, 0]
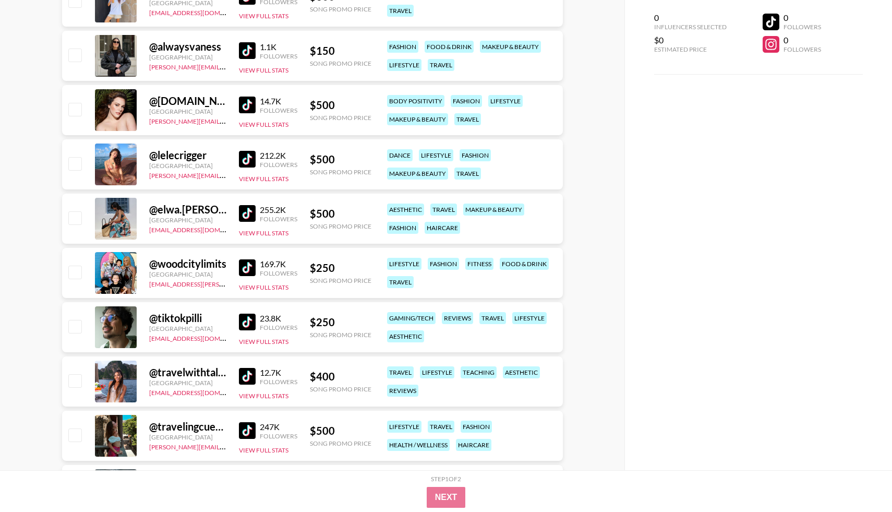
click at [254, 163] on img at bounding box center [247, 159] width 17 height 17
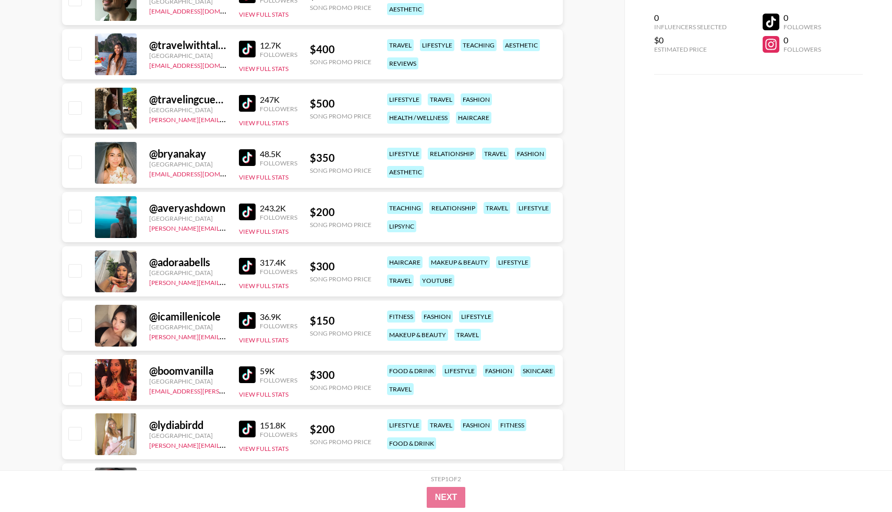
scroll to position [5430, 0]
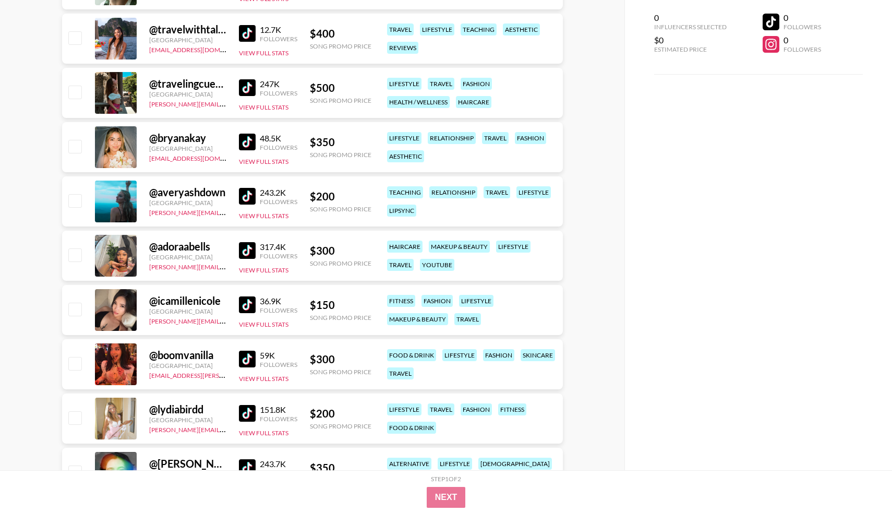
click at [249, 196] on img at bounding box center [247, 196] width 17 height 17
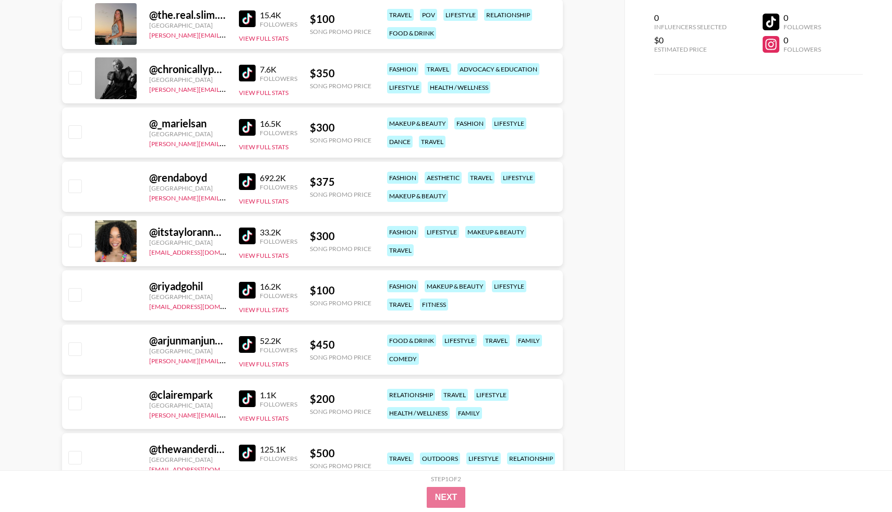
scroll to position [6886, 0]
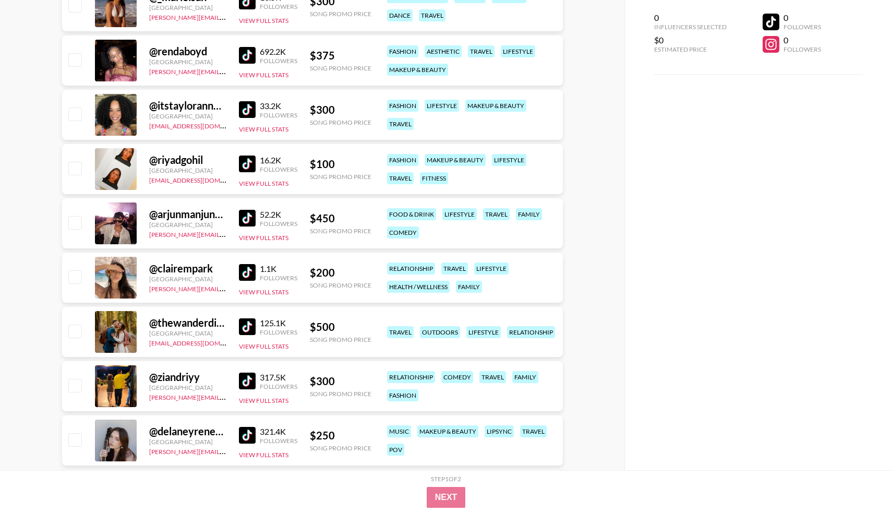
click at [248, 281] on div "1.1K Followers" at bounding box center [268, 272] width 58 height 18
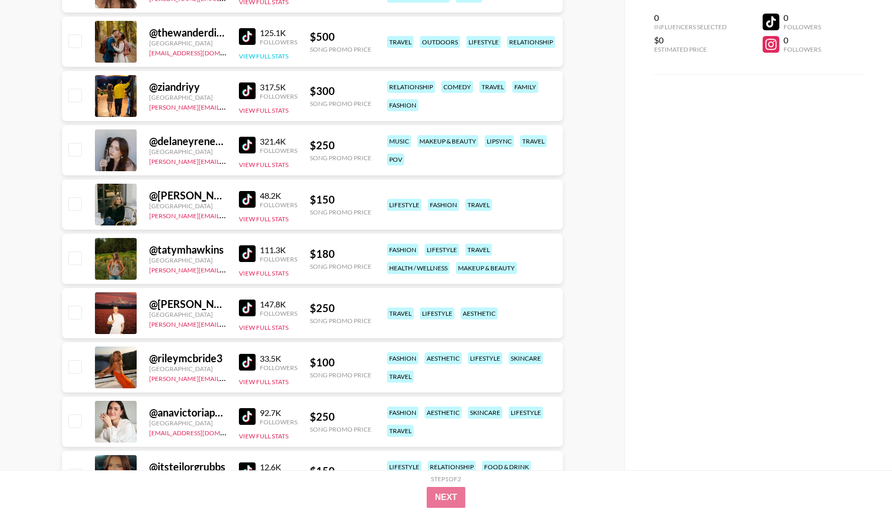
scroll to position [7197, 0]
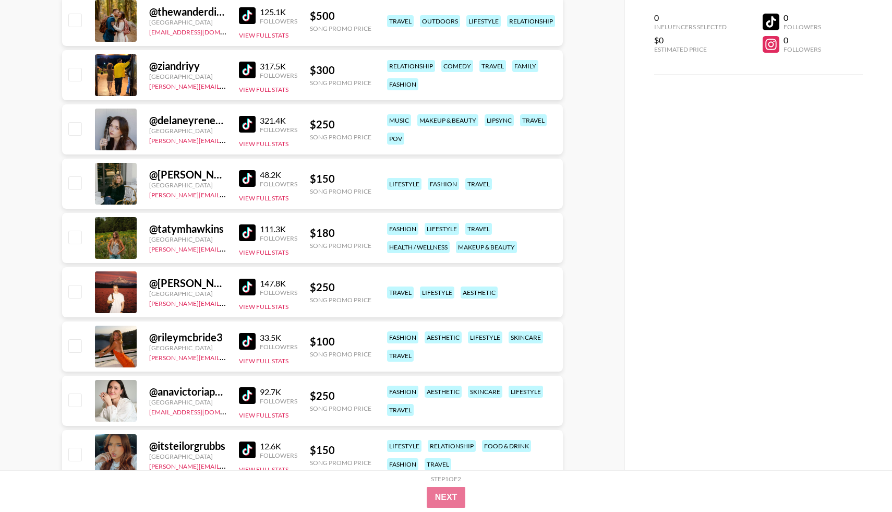
click at [245, 238] on img at bounding box center [247, 232] width 17 height 17
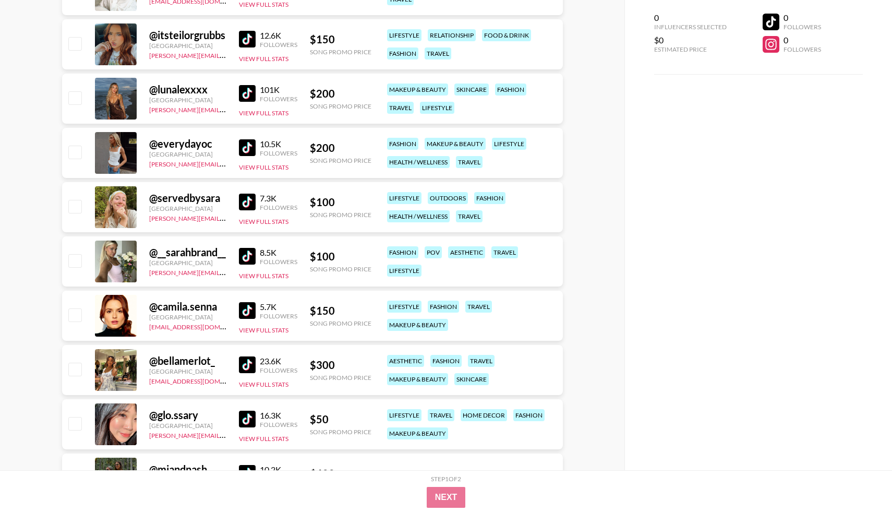
scroll to position [7607, 0]
